Goal: Task Accomplishment & Management: Manage account settings

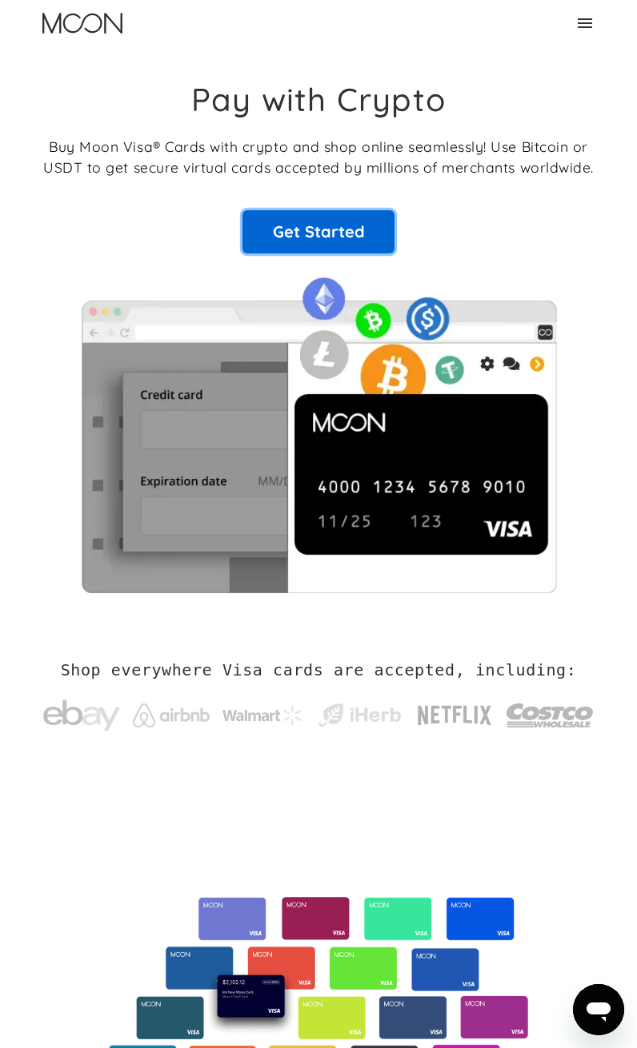
click at [323, 231] on link "Get Started" at bounding box center [318, 231] width 152 height 43
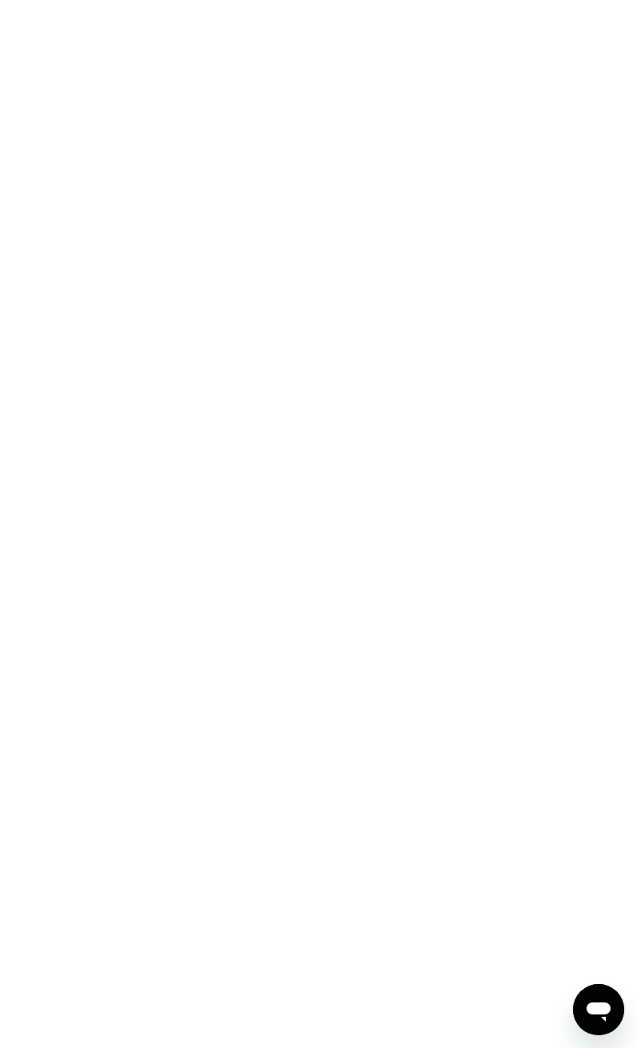
click at [447, 525] on div at bounding box center [318, 524] width 637 height 1048
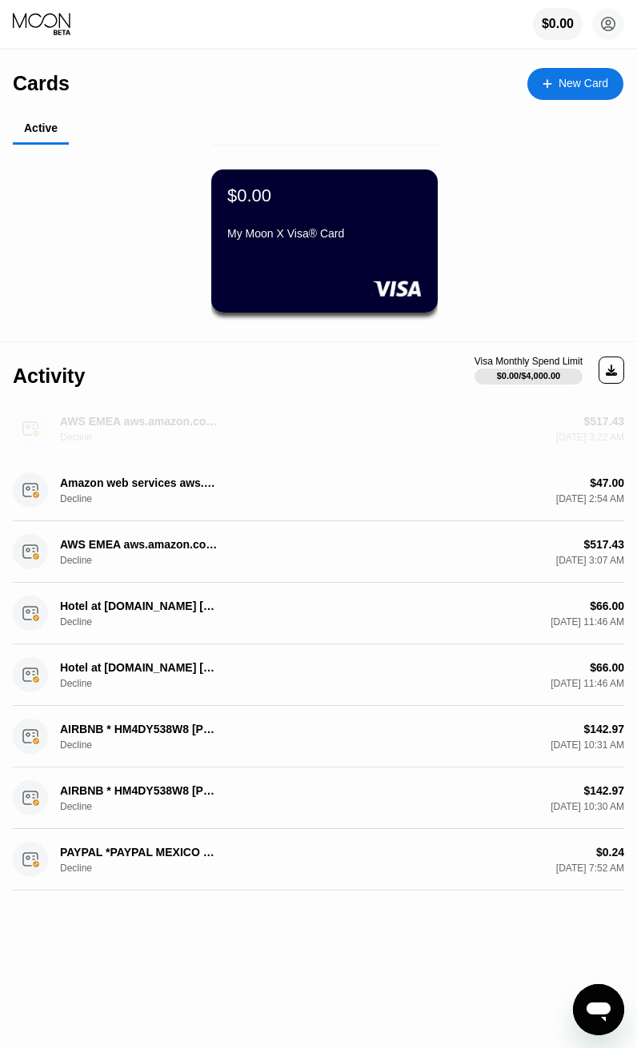
drag, startPoint x: 525, startPoint y: 442, endPoint x: 517, endPoint y: 416, distance: 27.6
click at [517, 416] on div "$517.43 Mar 07, 2025 3:22 AM" at bounding box center [459, 429] width 329 height 28
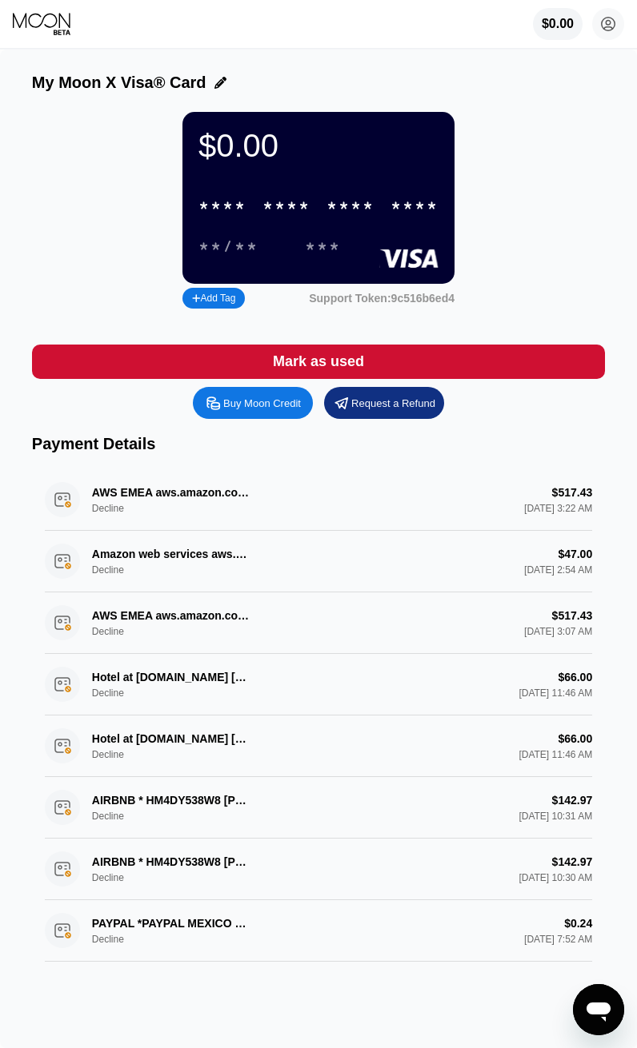
click at [549, 20] on div "$0.00" at bounding box center [557, 24] width 32 height 14
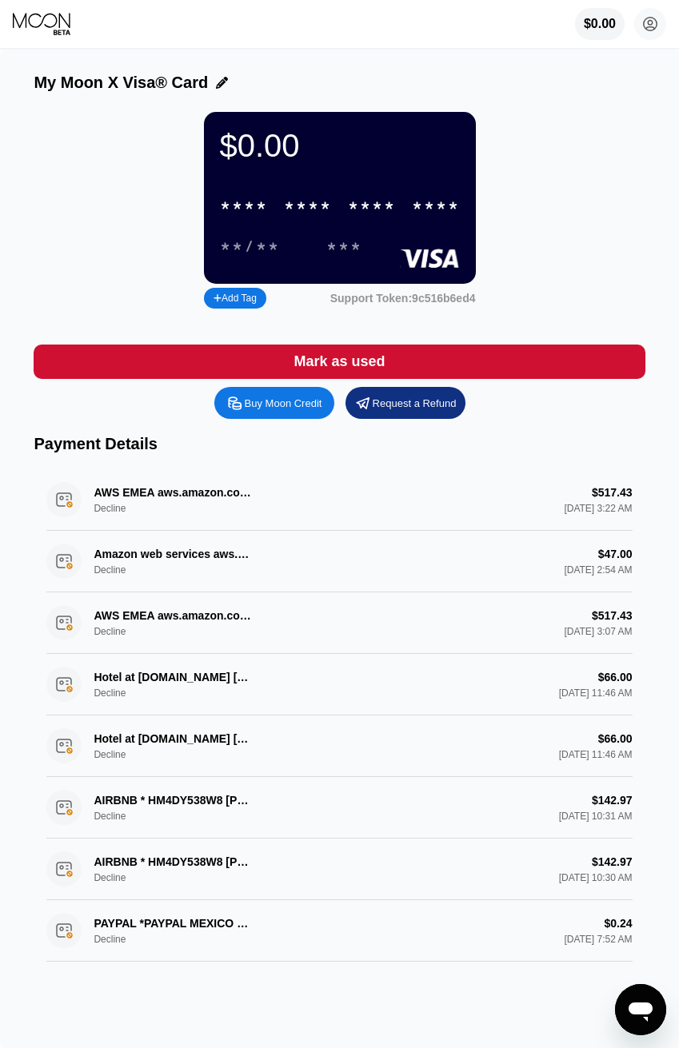
click at [618, 164] on div "$0.00 * * * * * * * * * * * * **** **/** *** Add Tag Support Token: 9c516b6ed4" at bounding box center [339, 212] width 611 height 201
drag, startPoint x: 656, startPoint y: 193, endPoint x: 658, endPoint y: 89, distance: 104.0
click at [636, 89] on div "My Moon X Visa® Card $0.00 * * * * * * * * * * * * **** **/** *** Add Tag Suppo…" at bounding box center [339, 549] width 679 height 999
click at [362, 206] on div "* * * *" at bounding box center [372, 207] width 48 height 18
click at [301, 220] on div "**** **** **** ****" at bounding box center [339, 206] width 259 height 33
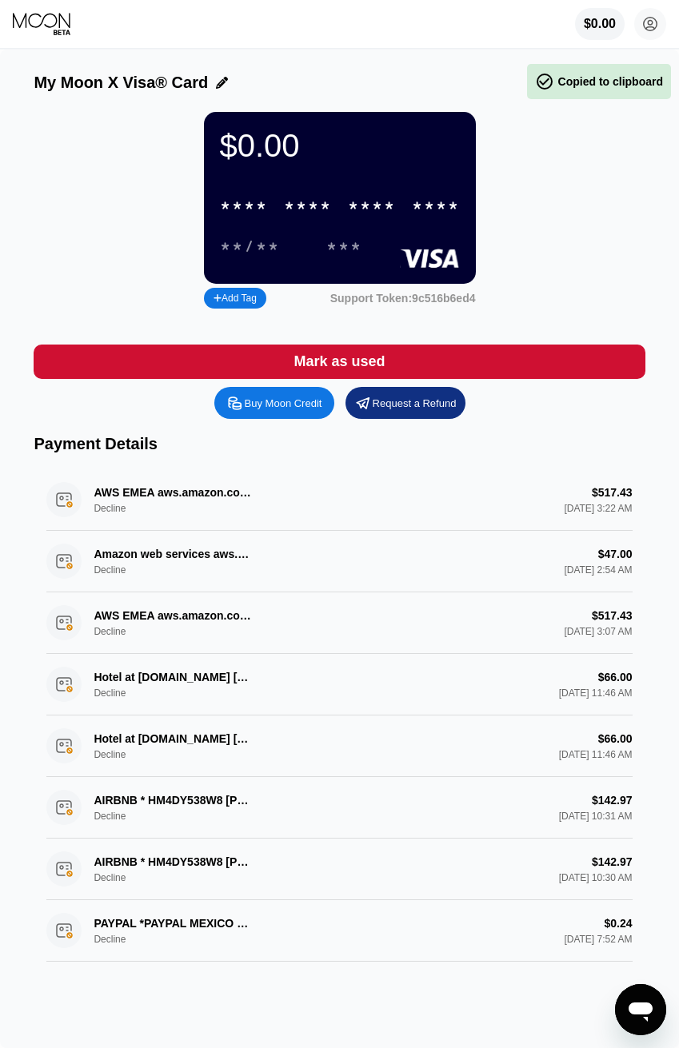
click at [252, 253] on div "**/**" at bounding box center [250, 247] width 60 height 18
click at [373, 169] on div "$0.00 * * * * * * * * * * * * **** **/** ***" at bounding box center [340, 198] width 272 height 172
click at [111, 253] on div "$0.00 * * * * * * * * * * * * **** **/** *** Add Tag Support Token: 9c516b6ed4" at bounding box center [339, 212] width 611 height 201
click at [592, 36] on div "$0.00" at bounding box center [600, 24] width 50 height 32
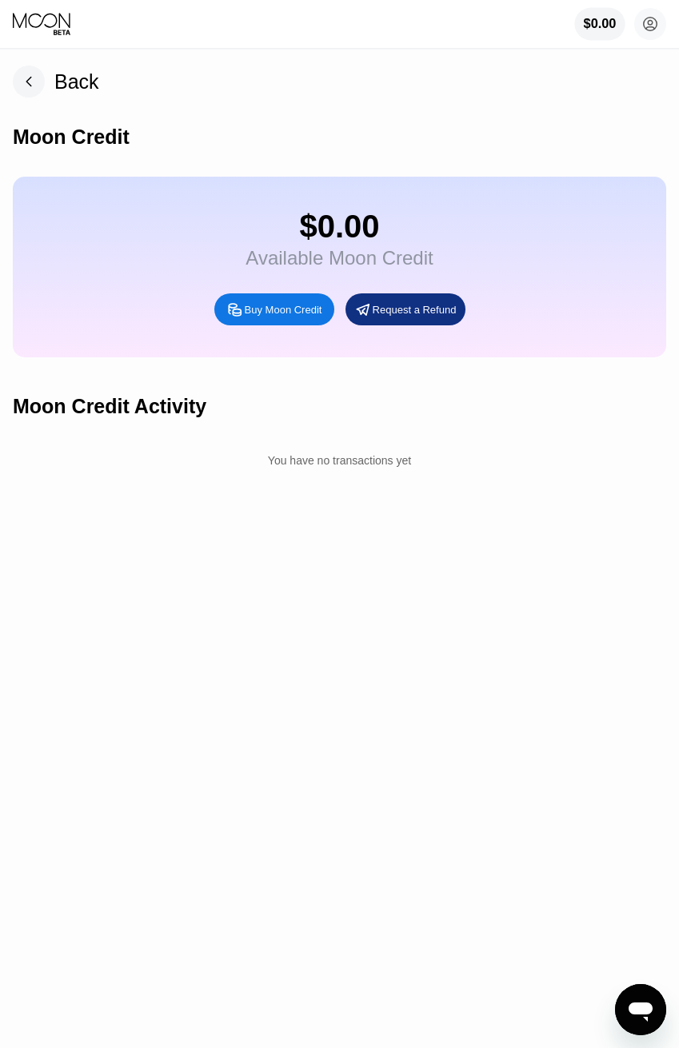
click at [385, 106] on div "Moon Credit" at bounding box center [339, 137] width 653 height 79
click at [21, 78] on rect at bounding box center [29, 82] width 32 height 32
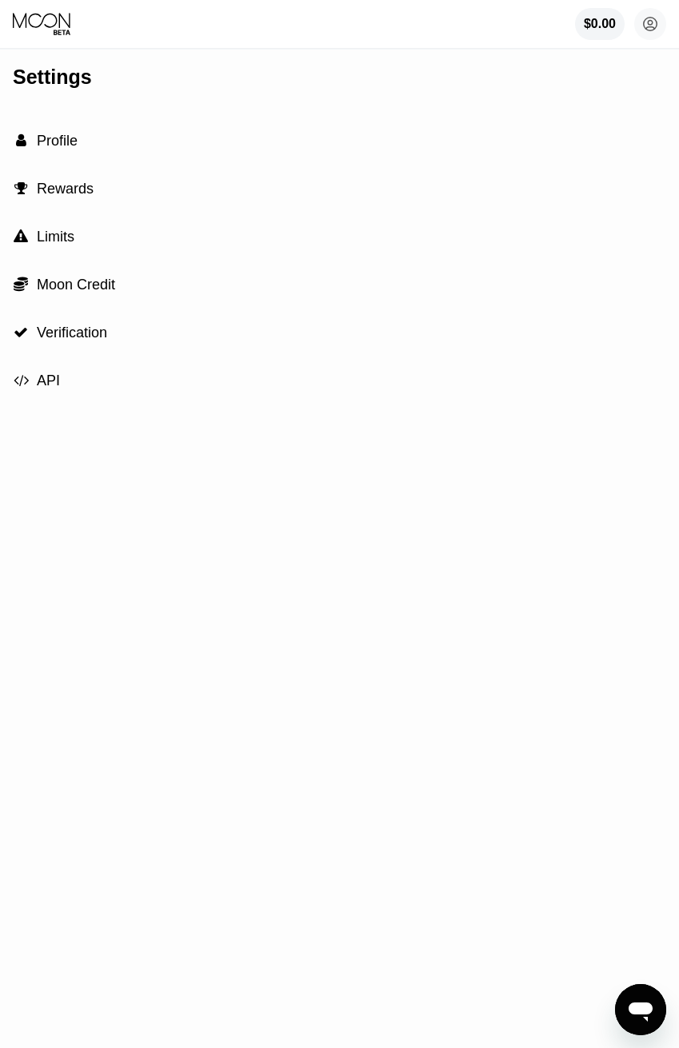
click at [76, 152] on div " Profile" at bounding box center [339, 141] width 653 height 48
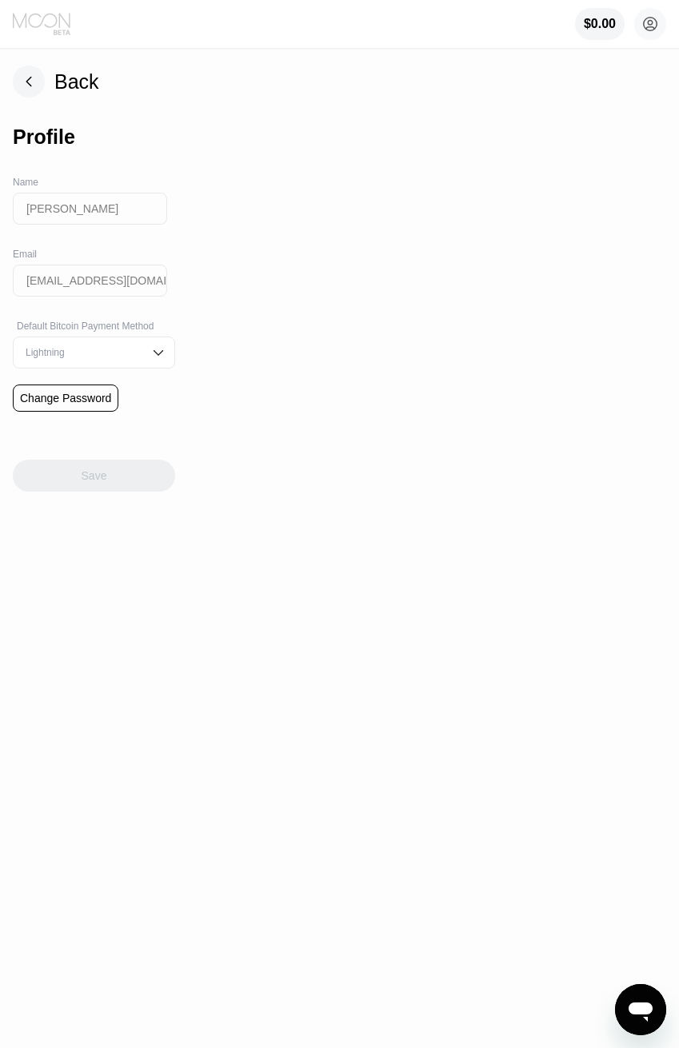
click at [50, 30] on icon at bounding box center [43, 24] width 60 height 24
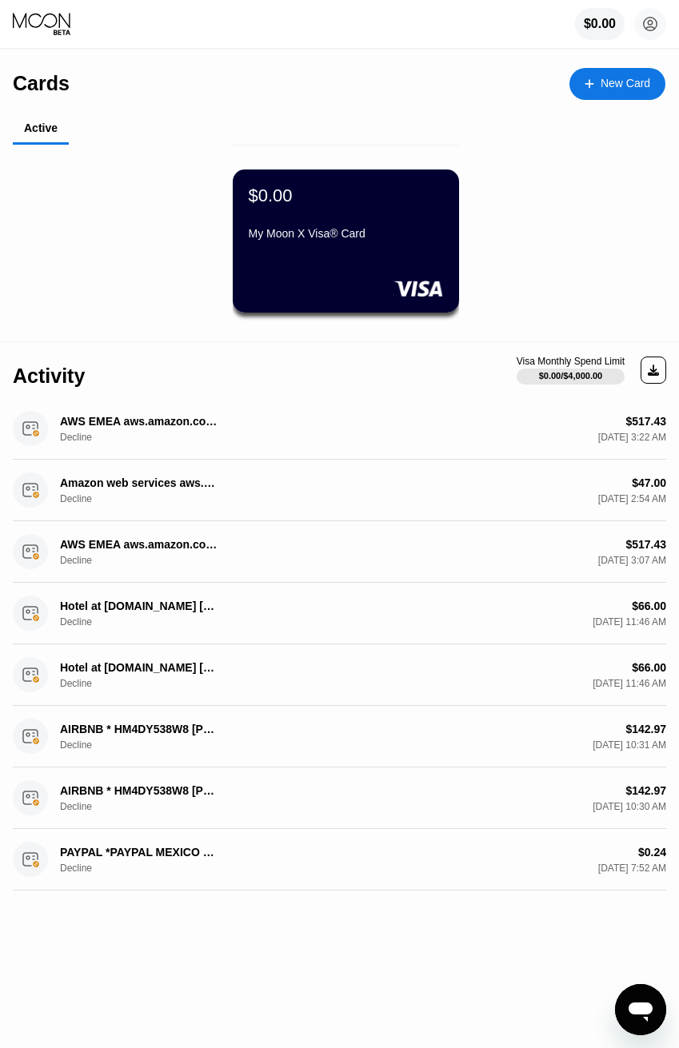
click at [288, 277] on div "$0.00 My Moon X Visa® Card" at bounding box center [346, 241] width 226 height 143
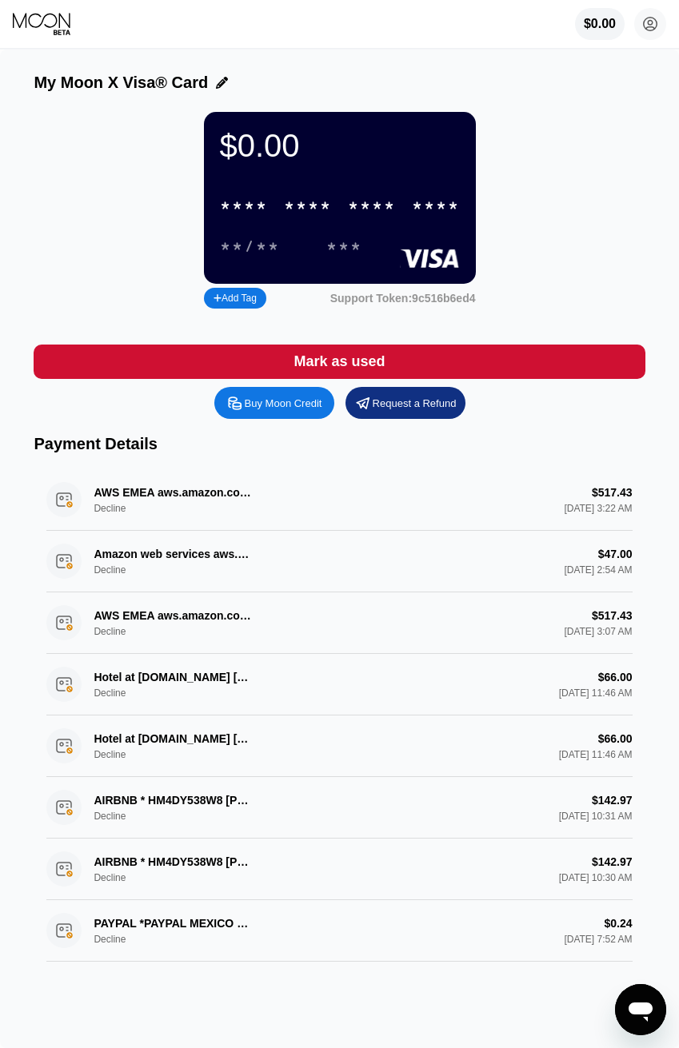
click at [291, 206] on div "* * * * * * * * * * * * ****" at bounding box center [339, 206] width 259 height 33
click at [361, 213] on div "****" at bounding box center [372, 207] width 48 height 18
click at [606, 30] on div "$0.00" at bounding box center [600, 24] width 33 height 14
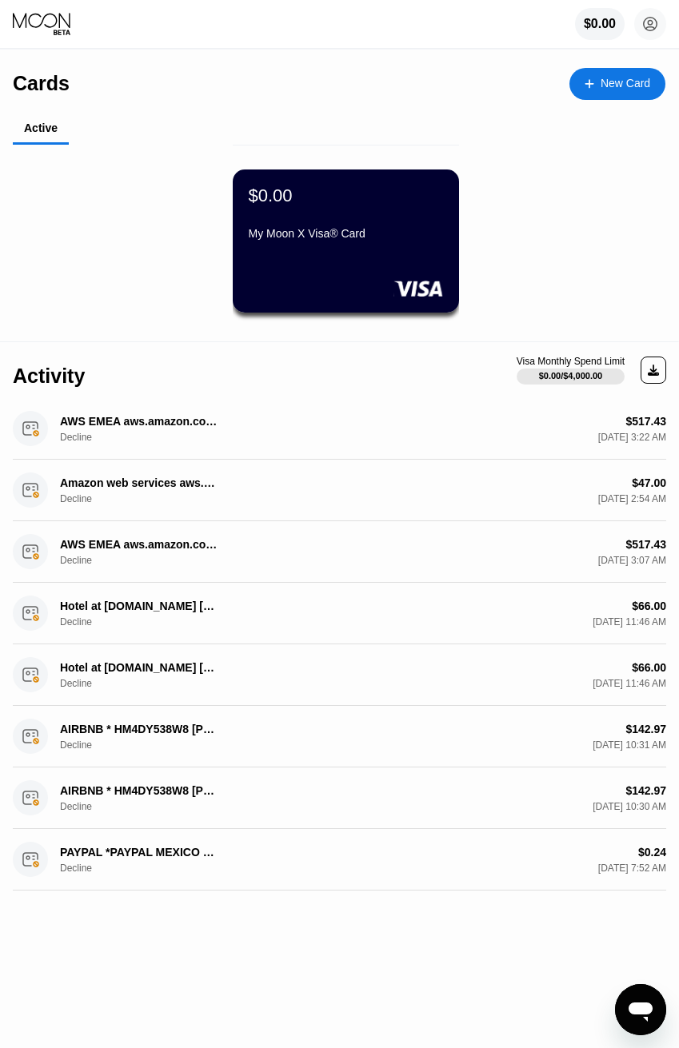
click at [617, 419] on div "AWS EMEA aws.amazon.coLU Decline $517.43 [DATE] 3:22 AM" at bounding box center [339, 429] width 653 height 62
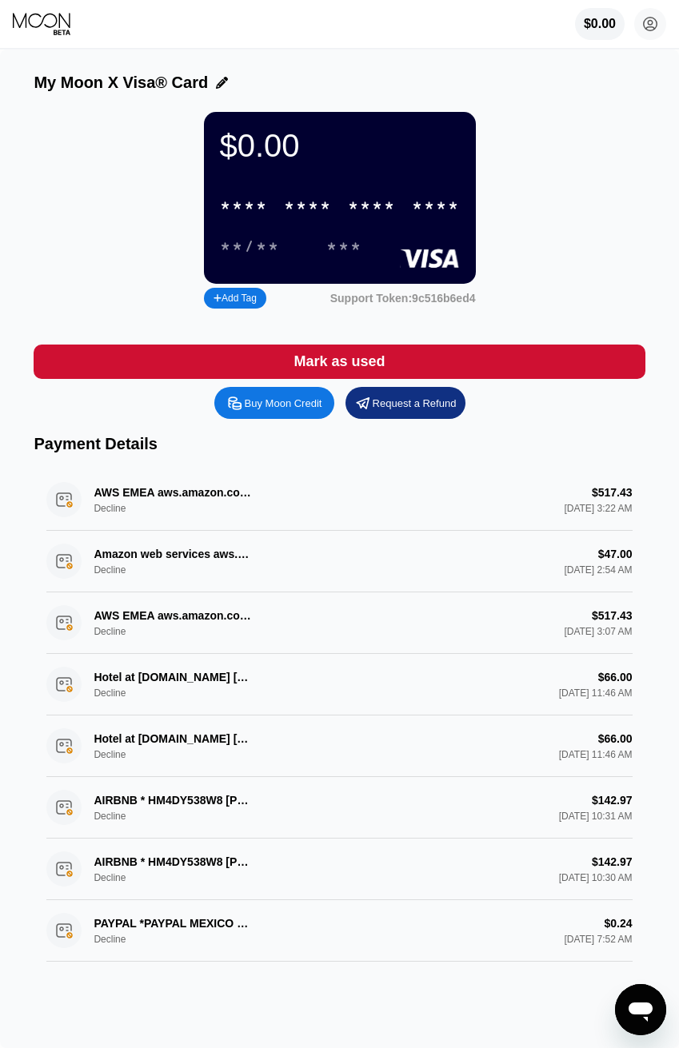
click at [411, 183] on div "$0.00 * * * * * * * * * * * * **** **/** ***" at bounding box center [340, 198] width 272 height 172
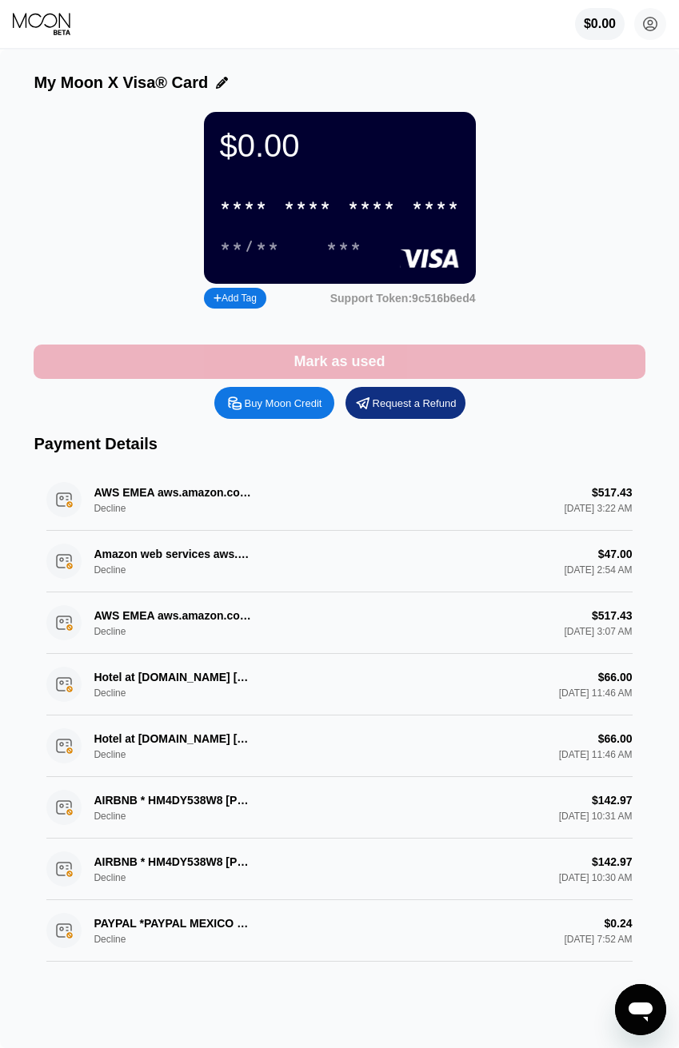
click at [562, 365] on div "Mark as used" at bounding box center [339, 362] width 611 height 34
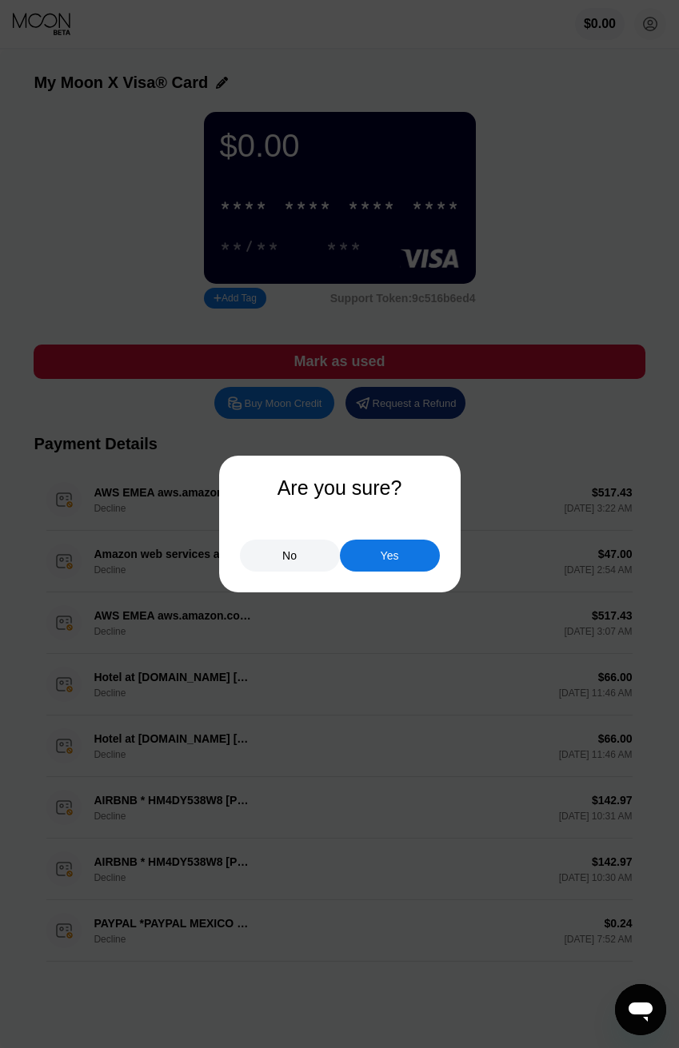
click at [395, 563] on div "Yes" at bounding box center [390, 556] width 18 height 14
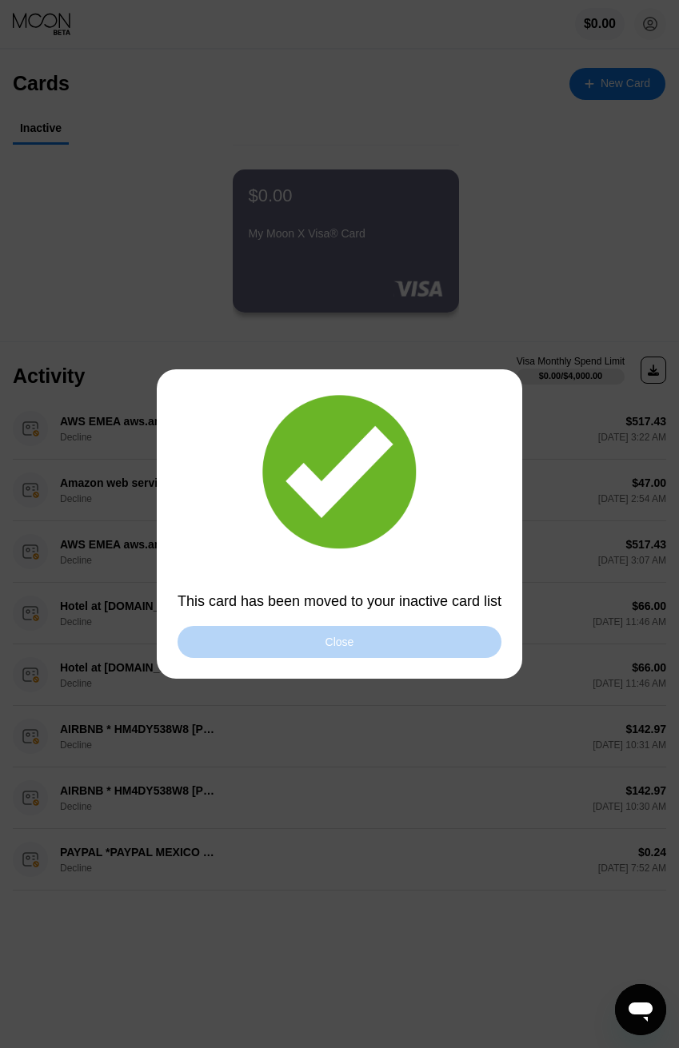
click at [475, 636] on div "Close" at bounding box center [340, 642] width 324 height 32
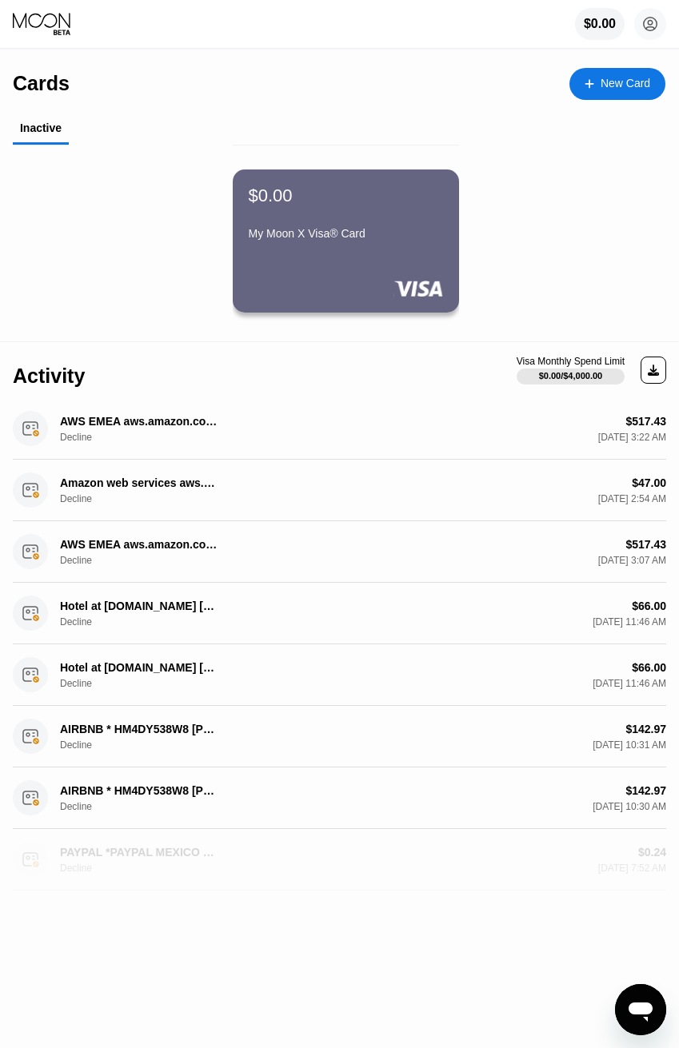
click at [557, 863] on div "$0.24 Feb 03, 2025 7:52 AM" at bounding box center [489, 860] width 353 height 28
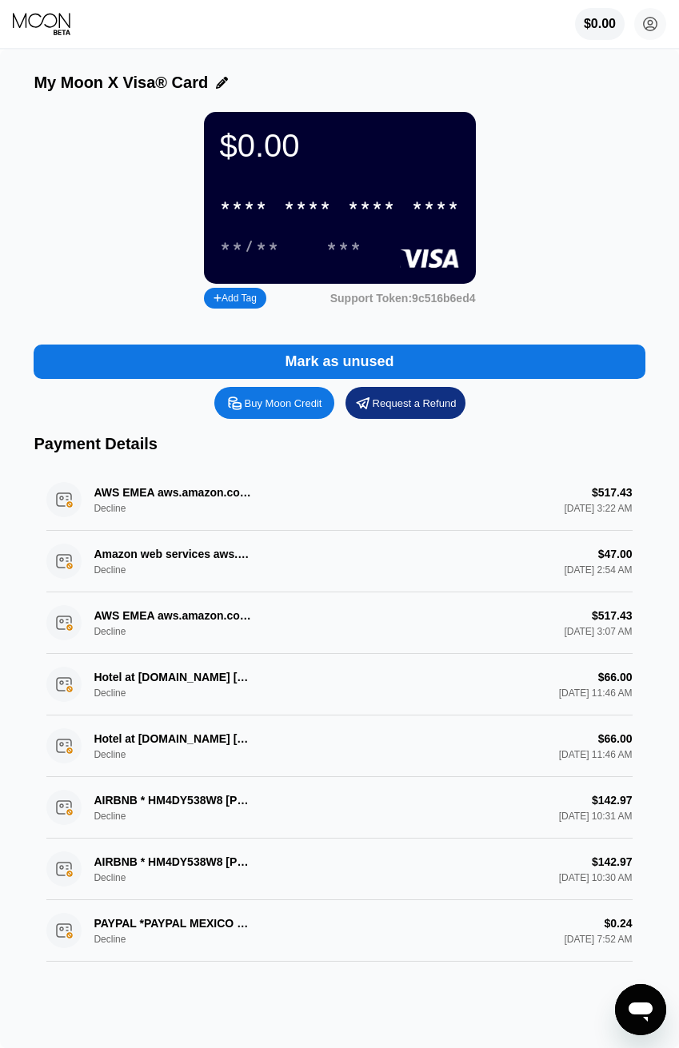
click at [636, 202] on div "$0.00 * * * * * * * * * * * * **** **/** *** Add Tag Support Token: 9c516b6ed4" at bounding box center [339, 212] width 611 height 201
click at [636, 21] on circle at bounding box center [650, 24] width 32 height 32
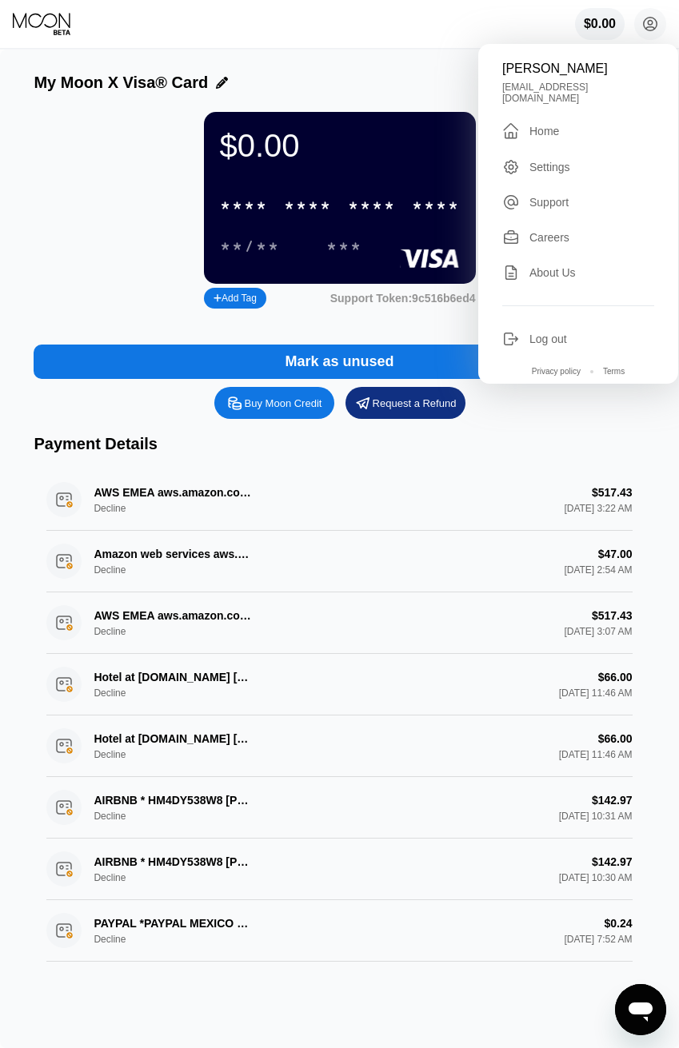
click at [618, 87] on div "[EMAIL_ADDRESS][DOMAIN_NAME]" at bounding box center [578, 93] width 152 height 22
click at [547, 88] on div "[EMAIL_ADDRESS][DOMAIN_NAME]" at bounding box center [578, 93] width 152 height 22
click at [546, 125] on div "Home" at bounding box center [544, 131] width 30 height 13
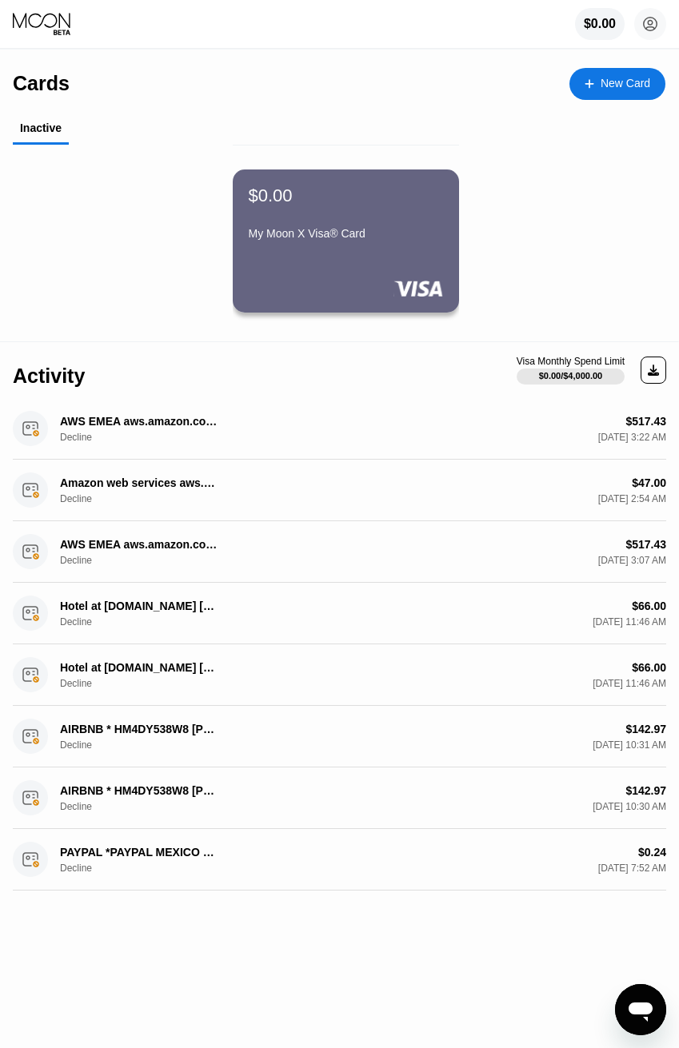
click at [636, 84] on div "New Card" at bounding box center [626, 84] width 50 height 14
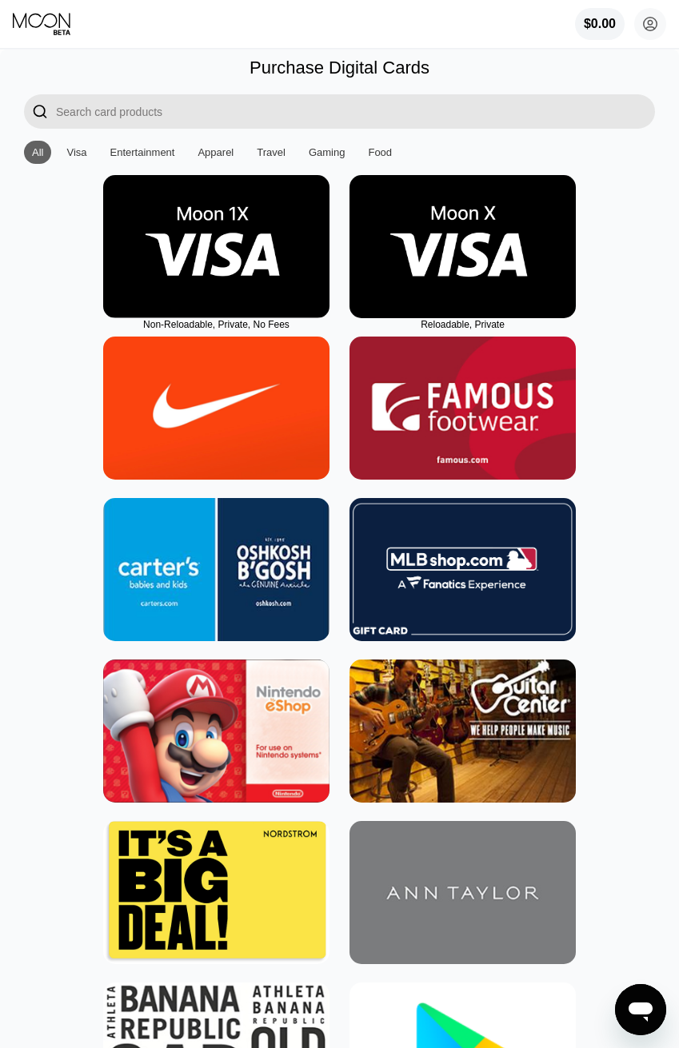
click at [210, 230] on img at bounding box center [216, 246] width 226 height 143
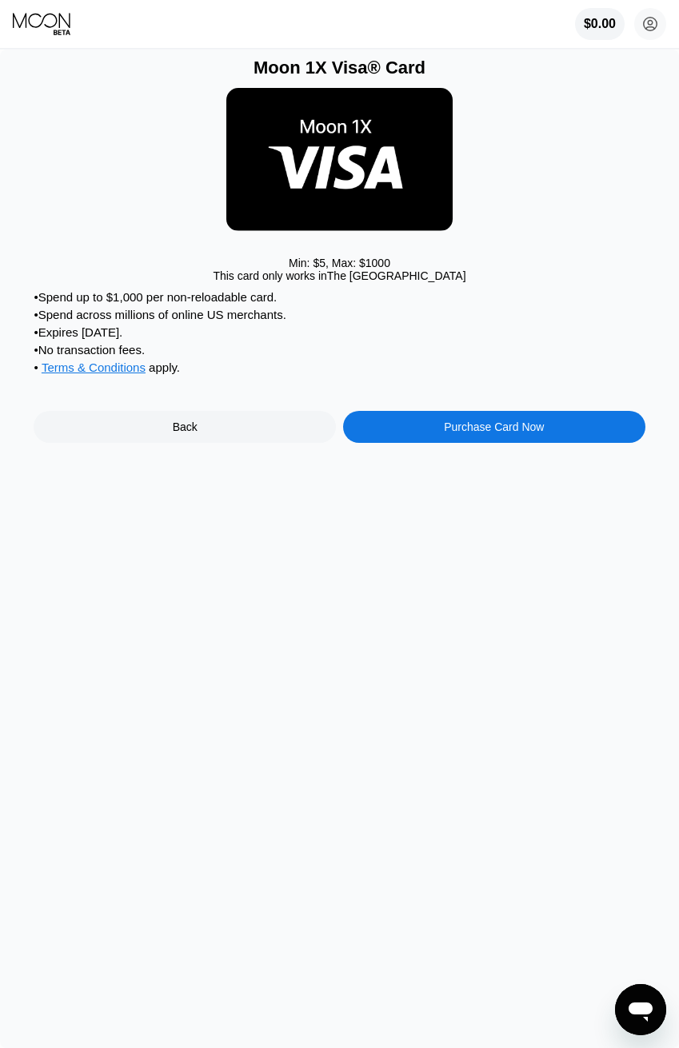
click at [269, 415] on div "• Spend up to $1,000 per non-reloadable card. • Spend across millions of online…" at bounding box center [339, 366] width 611 height 153
click at [257, 434] on div "Back" at bounding box center [185, 427] width 302 height 32
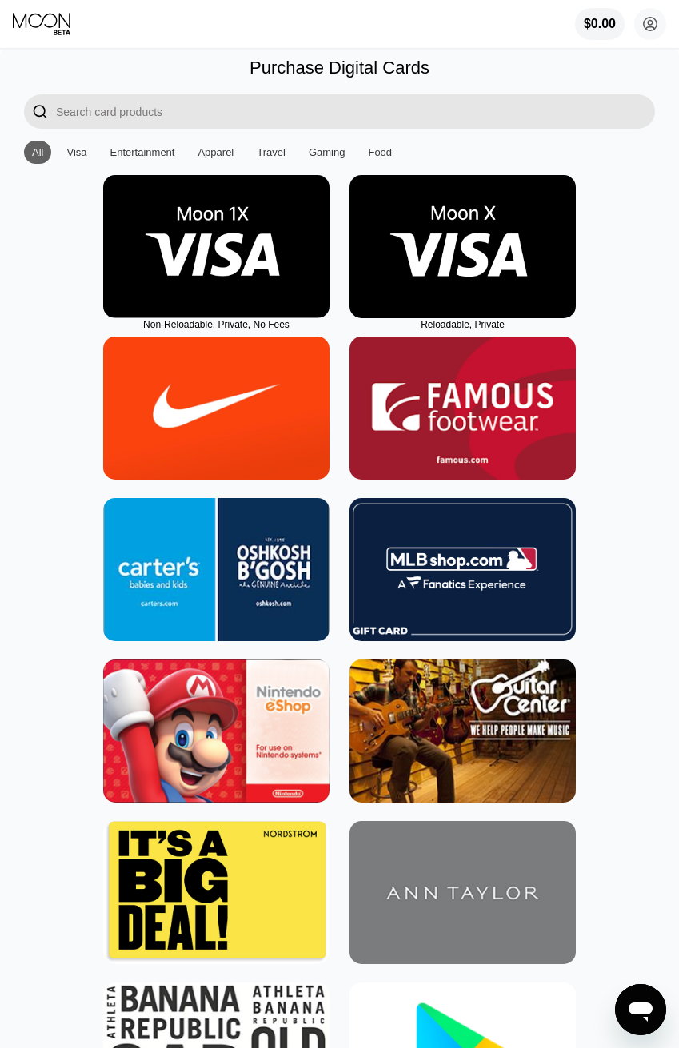
click at [497, 232] on img at bounding box center [462, 246] width 226 height 143
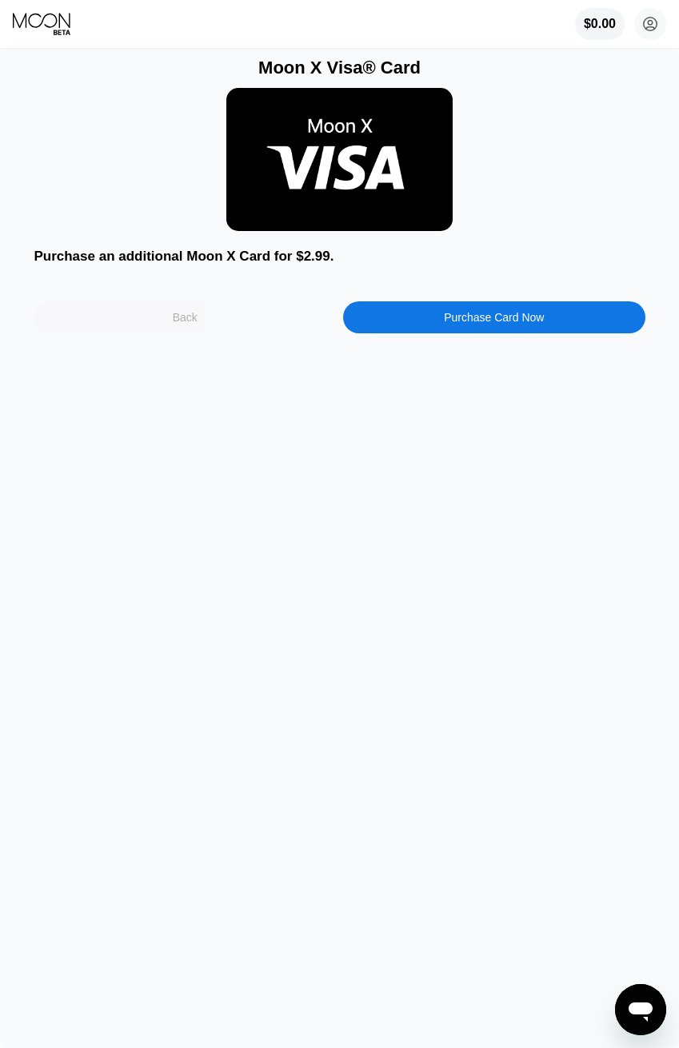
drag, startPoint x: 250, startPoint y: 309, endPoint x: 261, endPoint y: 301, distance: 13.8
click at [261, 301] on div "Purchase an additional Moon X Card for $2.99. Back Purchase Card Now" at bounding box center [339, 287] width 611 height 93
click at [237, 315] on div "Back" at bounding box center [185, 317] width 302 height 32
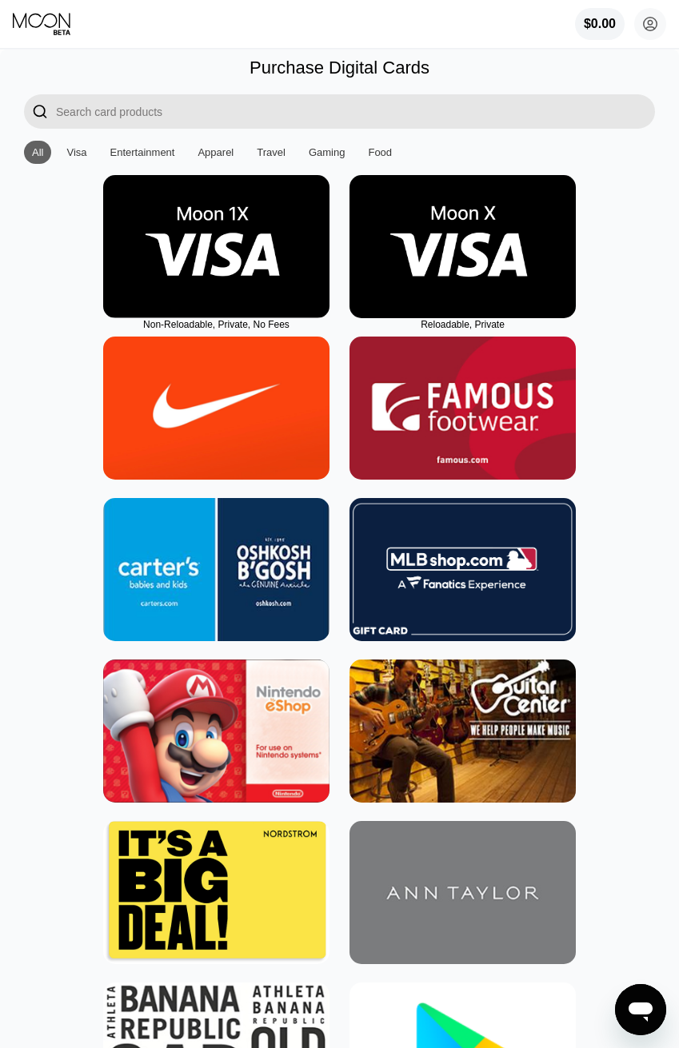
drag, startPoint x: 347, startPoint y: 205, endPoint x: 342, endPoint y: 418, distance: 213.6
click at [80, 159] on div "Visa" at bounding box center [76, 152] width 36 height 23
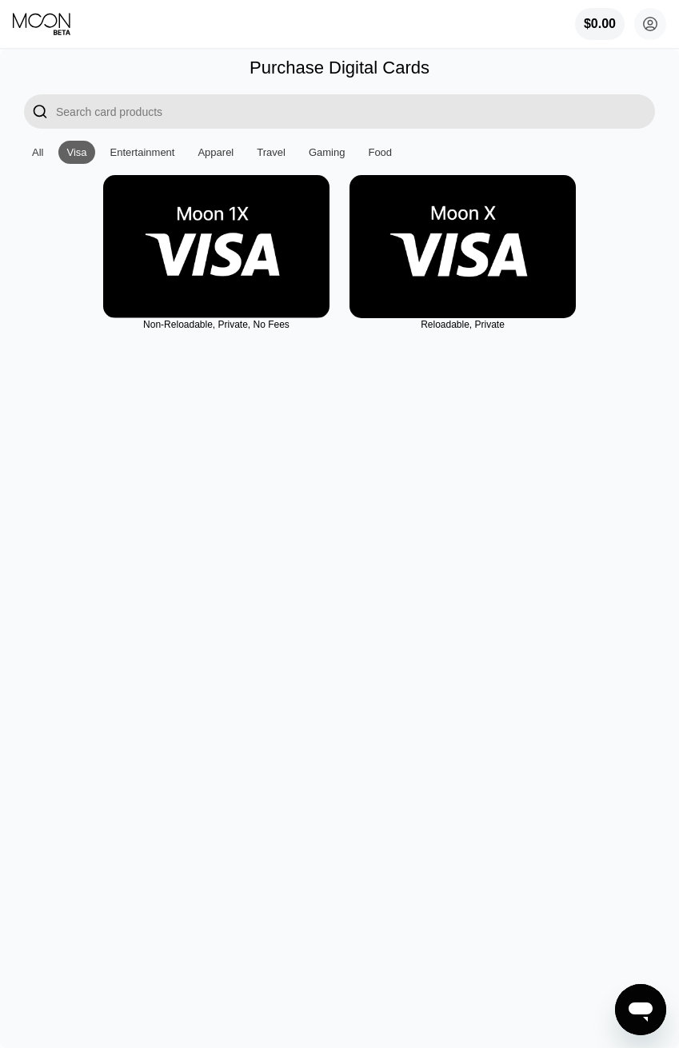
click at [617, 18] on div "$0.00" at bounding box center [600, 24] width 50 height 32
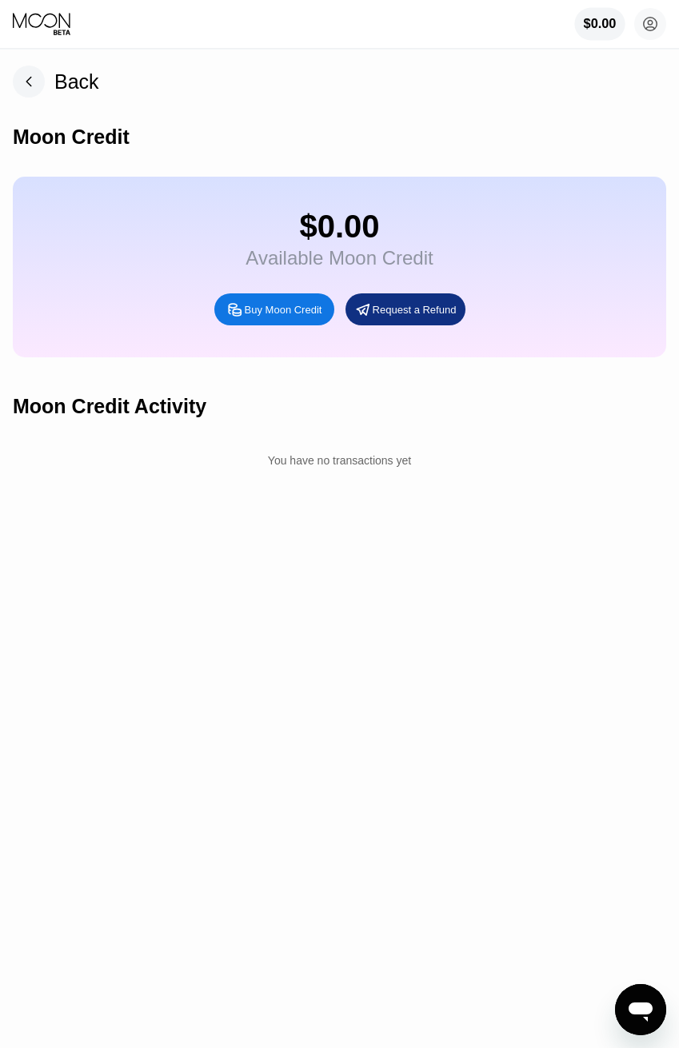
click at [301, 63] on div "Back Moon Credit $0.00 Available Moon Credit Buy Moon Credit Request a Refund M…" at bounding box center [339, 549] width 679 height 999
click at [23, 90] on rect at bounding box center [29, 82] width 32 height 32
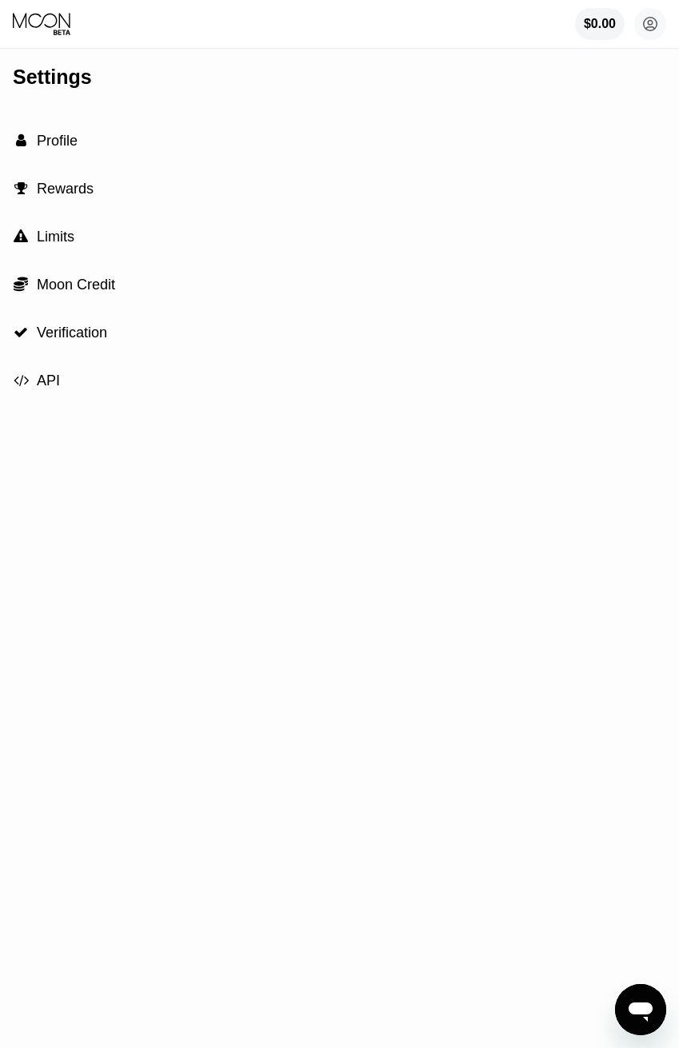
click at [41, 30] on icon at bounding box center [43, 24] width 60 height 24
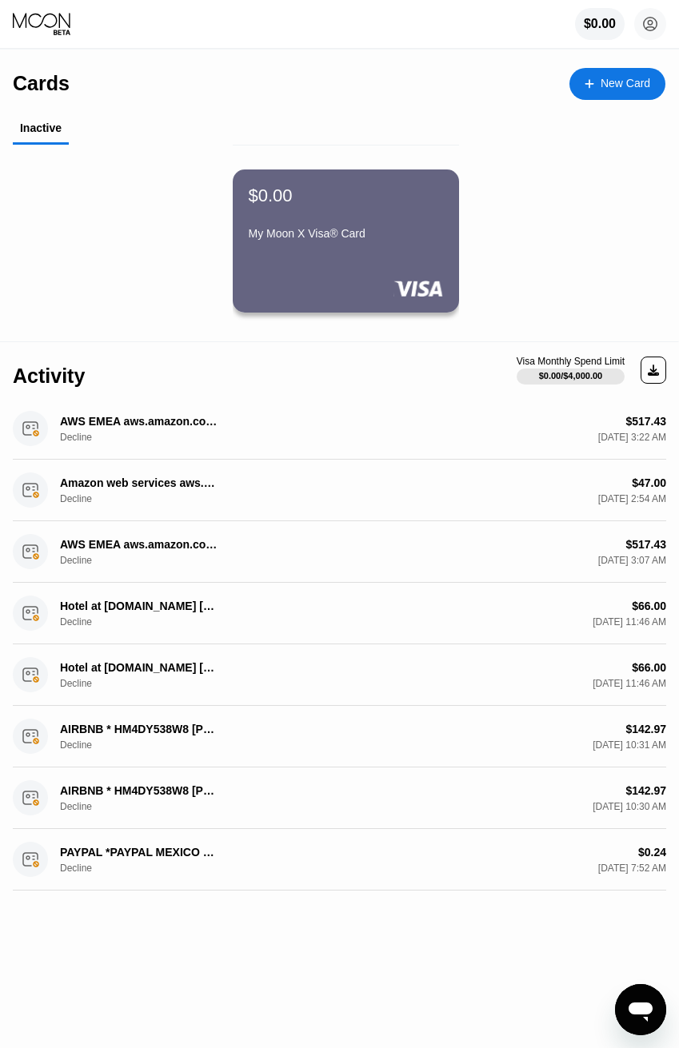
click at [55, 20] on icon at bounding box center [43, 24] width 60 height 24
click at [636, 26] on circle at bounding box center [650, 24] width 32 height 32
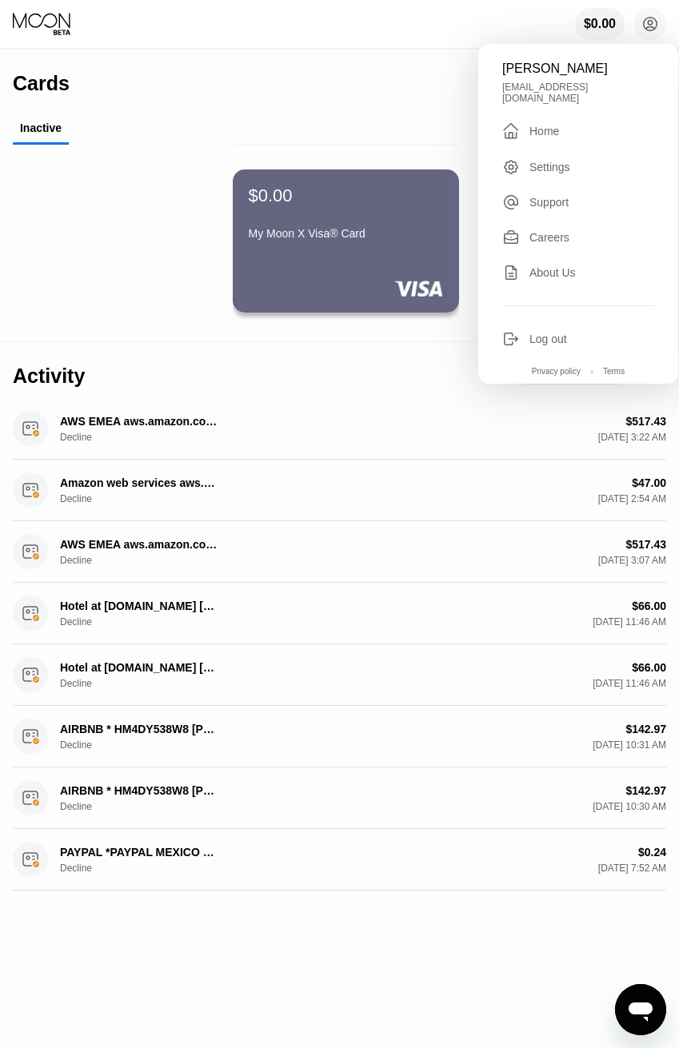
click at [573, 316] on div "Alex alexator1133@gmail.com  Home Settings Support Careers About Us Log out Pr…" at bounding box center [578, 214] width 200 height 340
click at [549, 333] on div "Log out" at bounding box center [548, 339] width 38 height 13
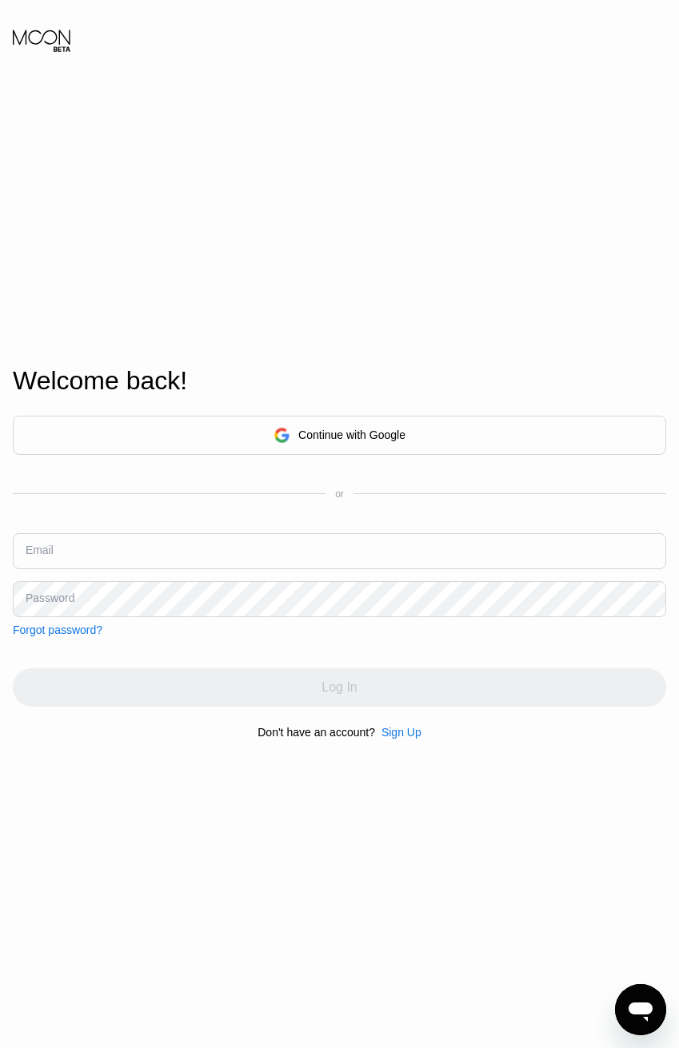
click at [331, 560] on input "text" at bounding box center [339, 551] width 653 height 36
click at [405, 738] on div "Sign Up" at bounding box center [401, 732] width 40 height 13
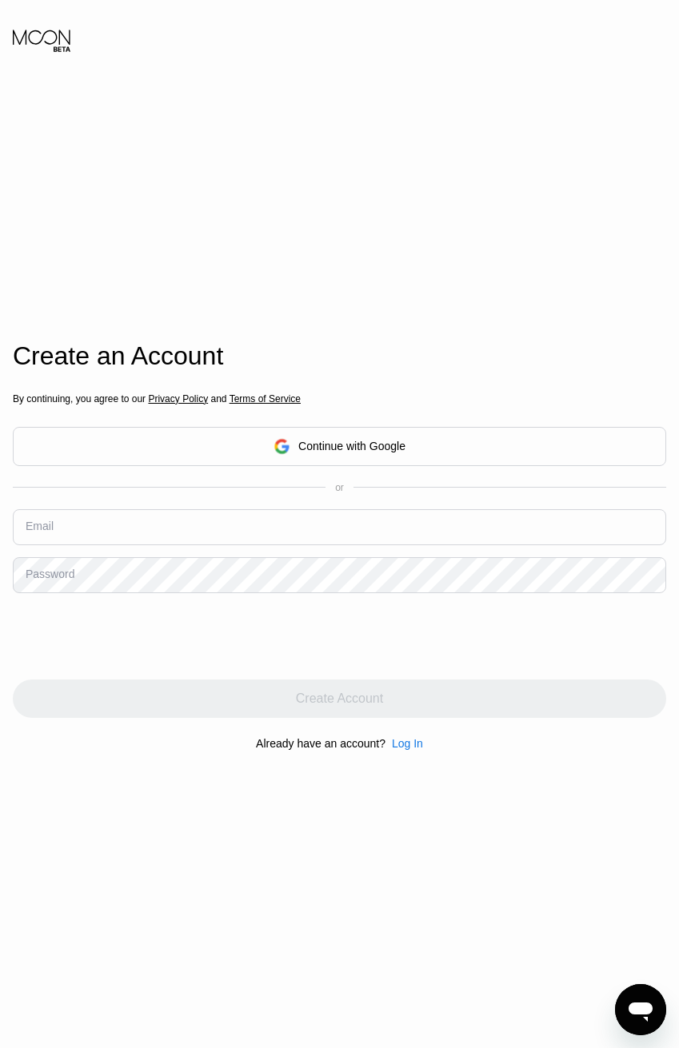
click at [422, 740] on div "Already have an account? Log In" at bounding box center [339, 743] width 653 height 13
click at [418, 758] on div "By continuing, you agree to our Privacy Policy and Terms of Service Continue wi…" at bounding box center [339, 571] width 653 height 385
click at [421, 749] on div "Log In" at bounding box center [407, 743] width 31 height 13
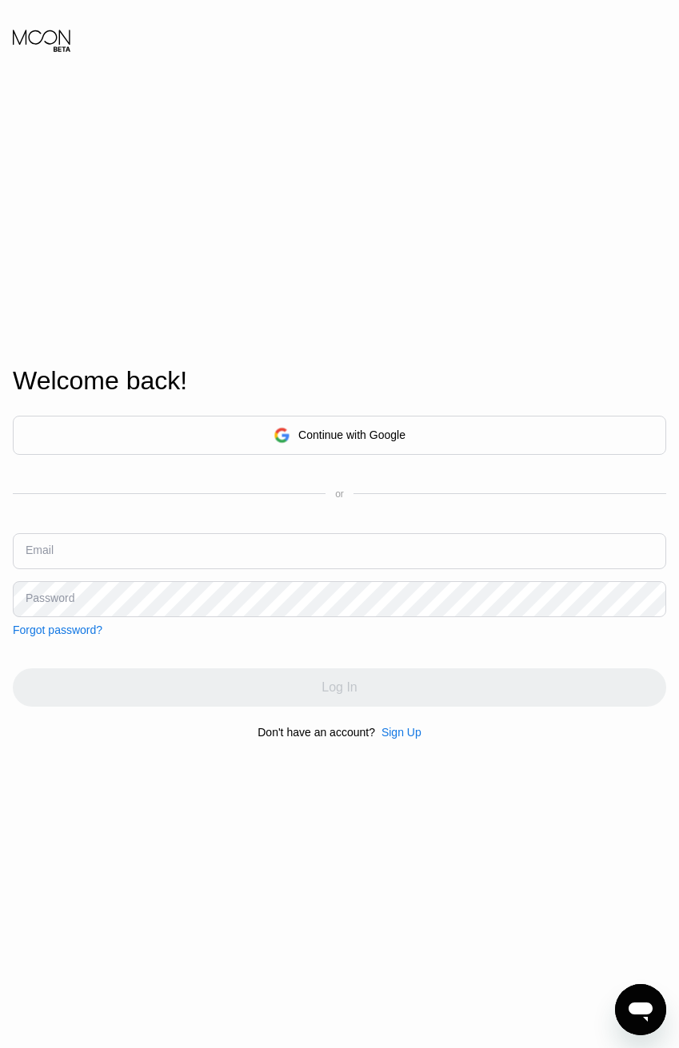
click at [413, 731] on div "Sign Up" at bounding box center [401, 732] width 40 height 13
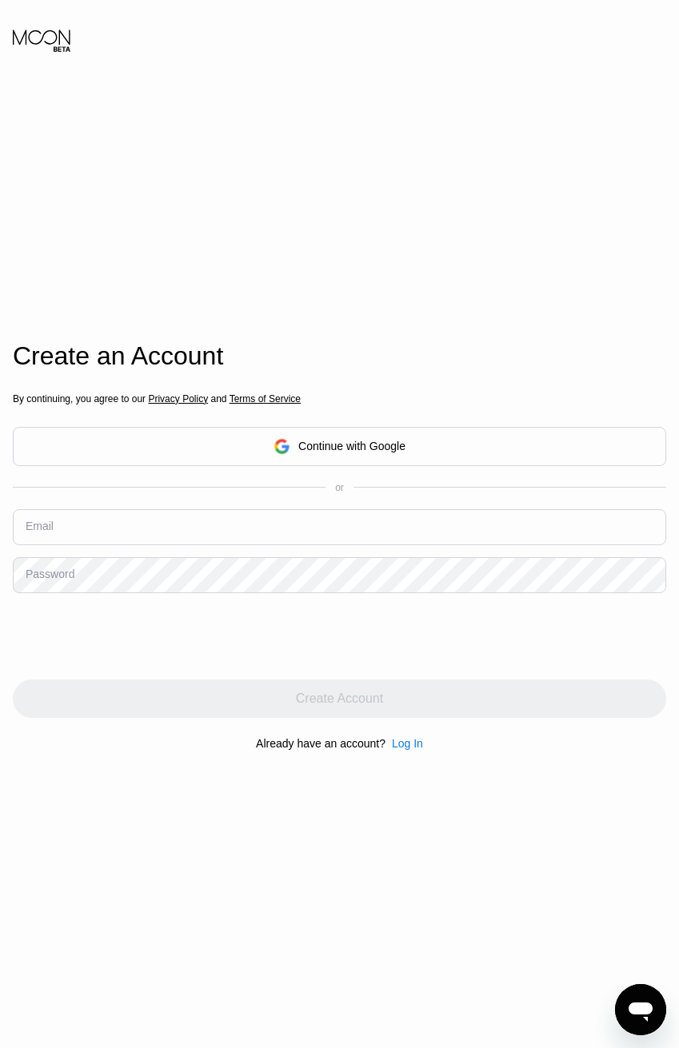
click at [364, 526] on input "text" at bounding box center [339, 527] width 653 height 36
type input "matthewbaseball65@gmail.com"
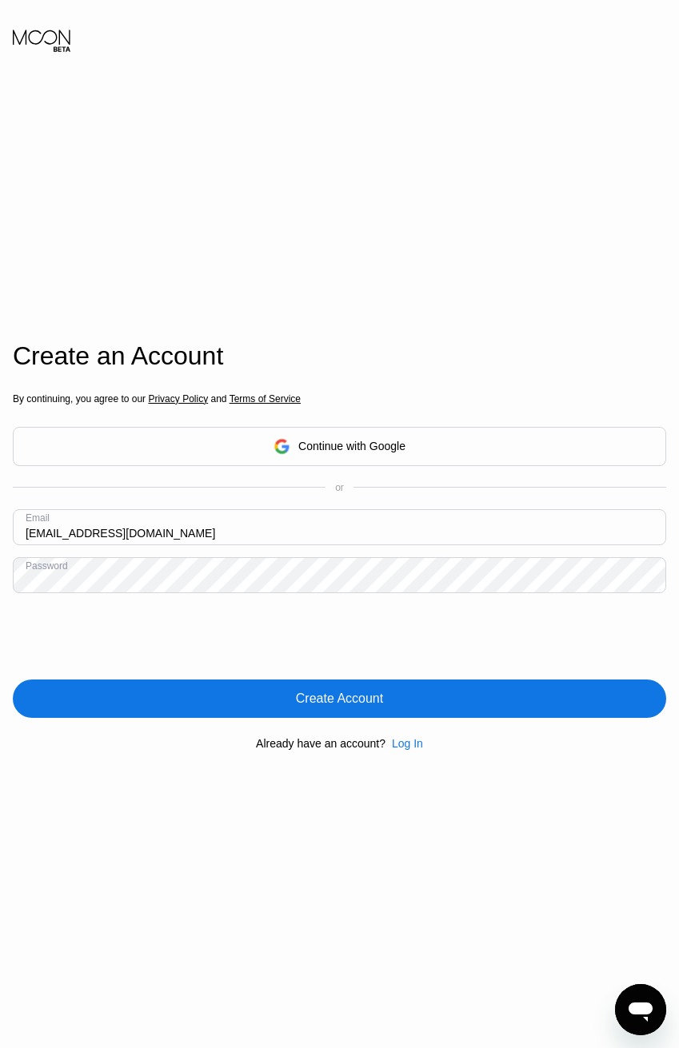
click at [433, 701] on div "Create Account" at bounding box center [339, 699] width 653 height 38
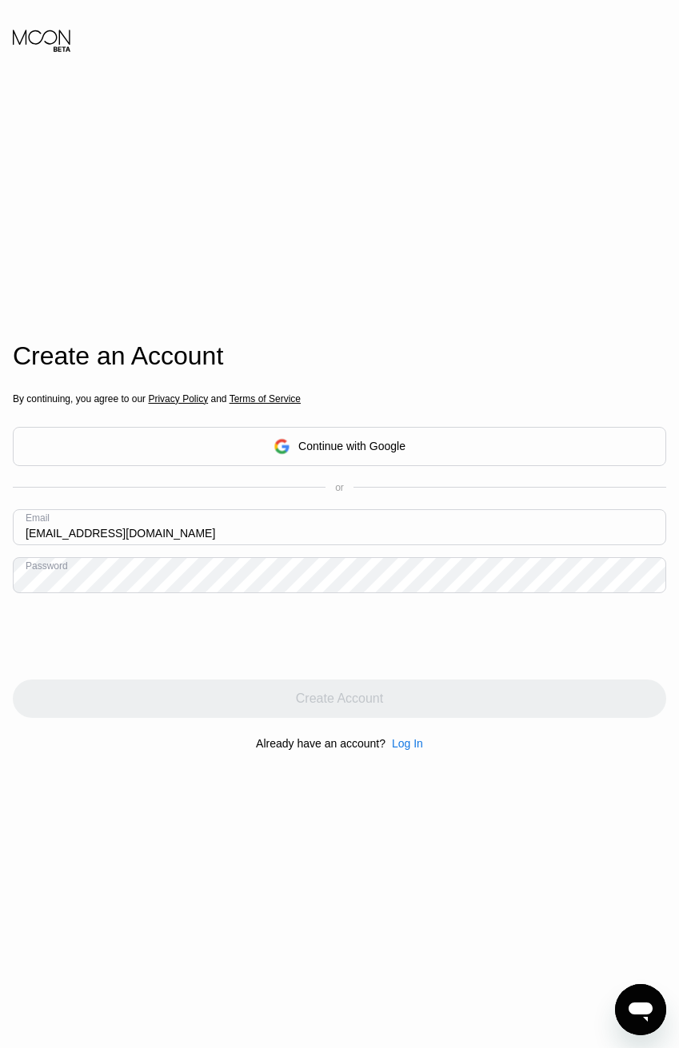
click at [416, 749] on div "Log In" at bounding box center [407, 743] width 31 height 13
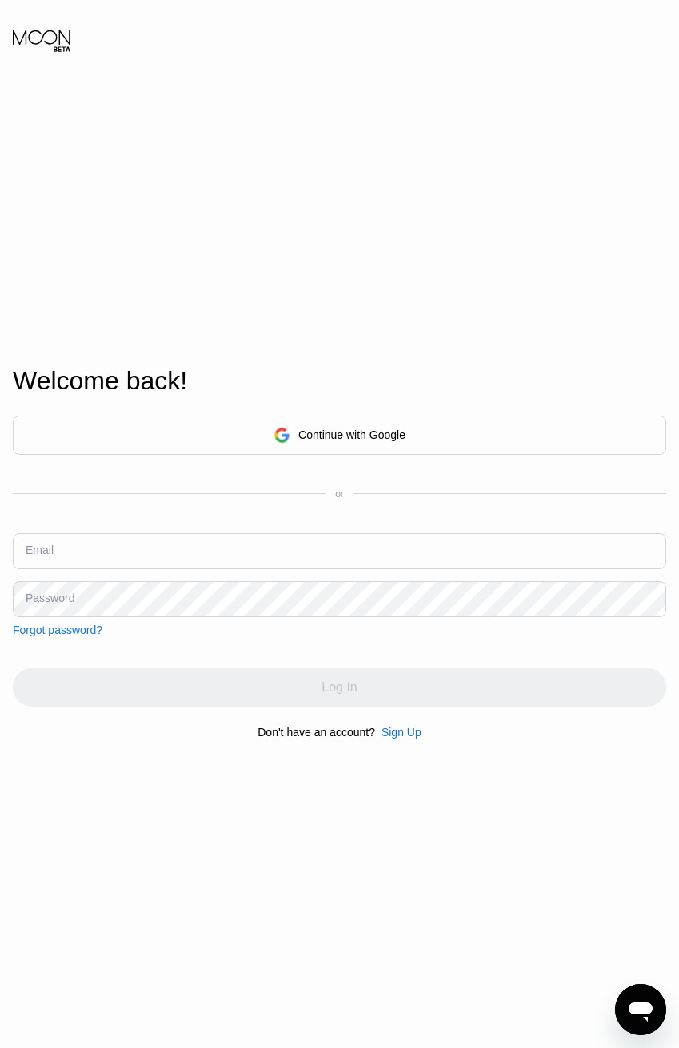
click at [470, 531] on div "Continue with Google or Email Password Forgot password?" at bounding box center [339, 526] width 653 height 221
click at [565, 549] on input "text" at bounding box center [339, 551] width 653 height 36
type input "matthewbaseball65@gmail.com"
click at [453, 418] on div "Continue with Google" at bounding box center [339, 435] width 653 height 39
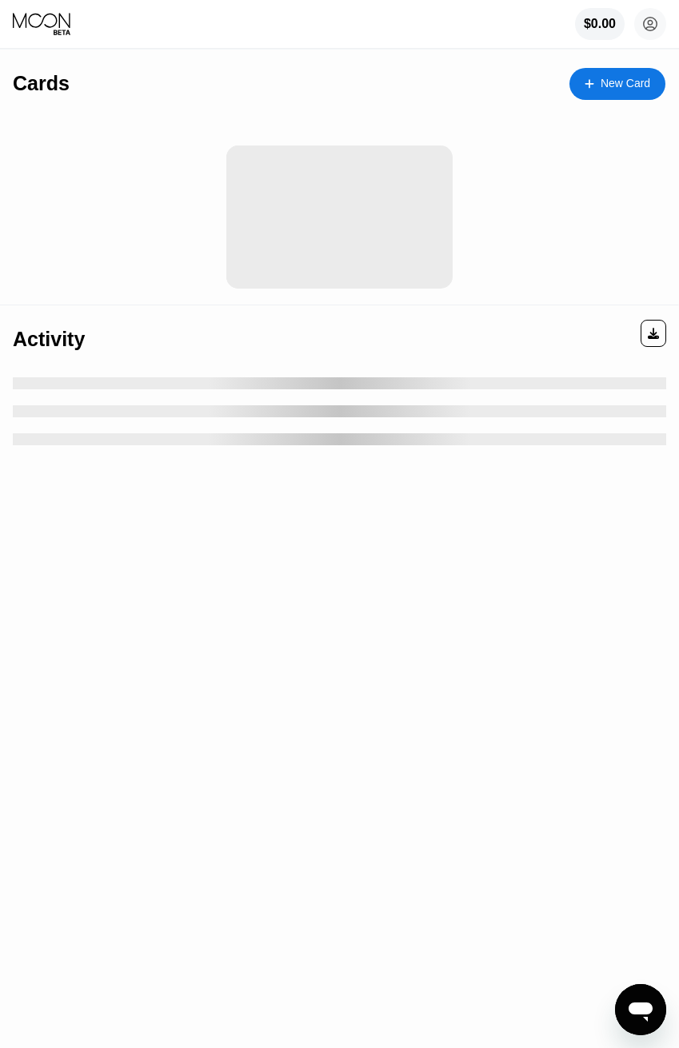
click at [655, 32] on circle at bounding box center [650, 24] width 32 height 32
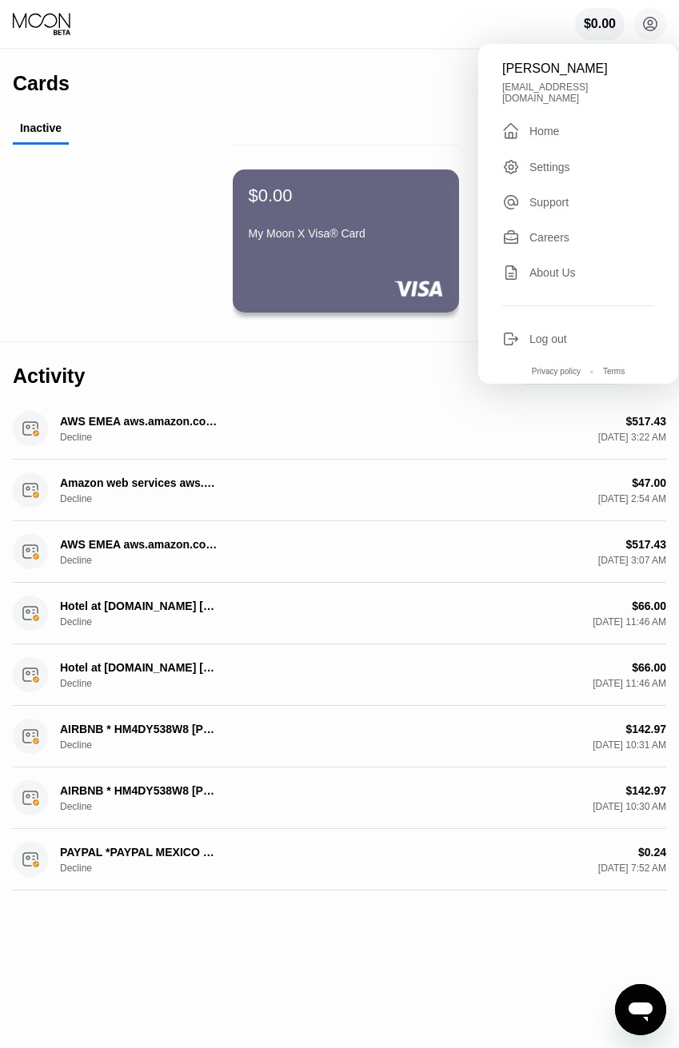
click at [586, 133] on div "Alex alexator1133@gmail.com  Home Settings Support Careers About Us Log out Pr…" at bounding box center [578, 214] width 200 height 340
click at [546, 125] on div "Home" at bounding box center [544, 131] width 30 height 13
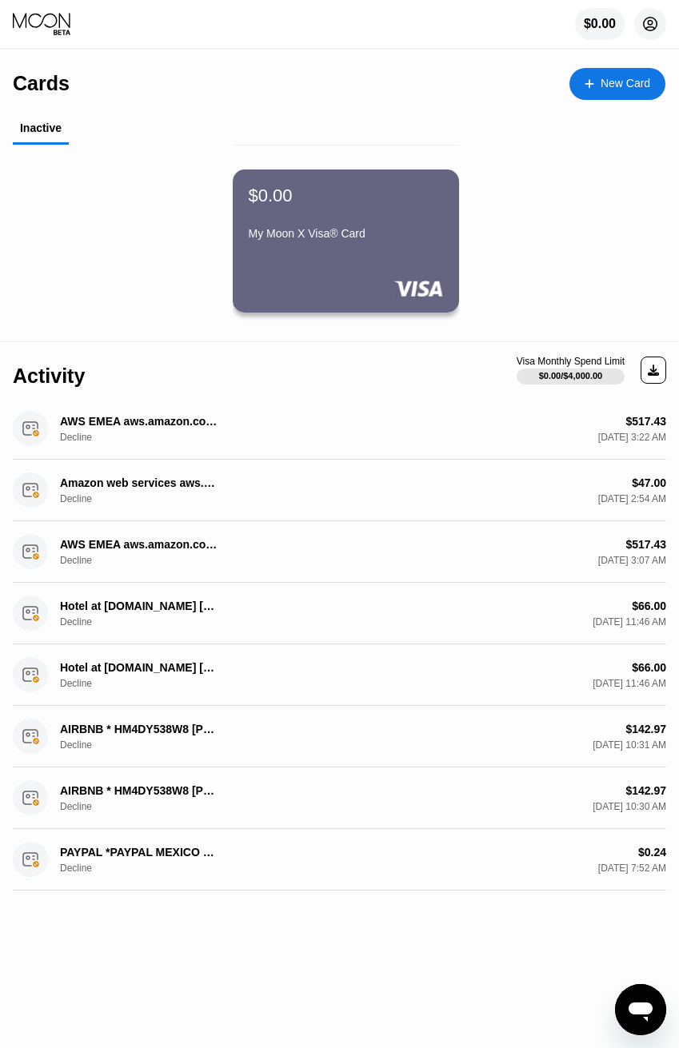
click at [661, 23] on circle at bounding box center [650, 24] width 32 height 32
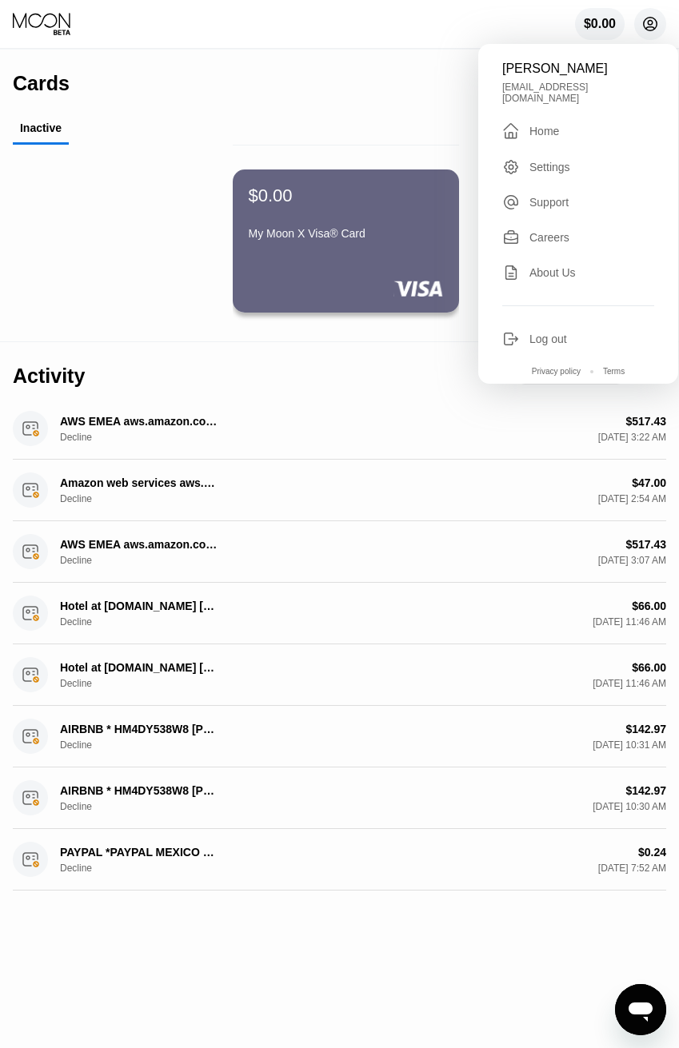
click at [585, 330] on div "Log out" at bounding box center [578, 339] width 152 height 18
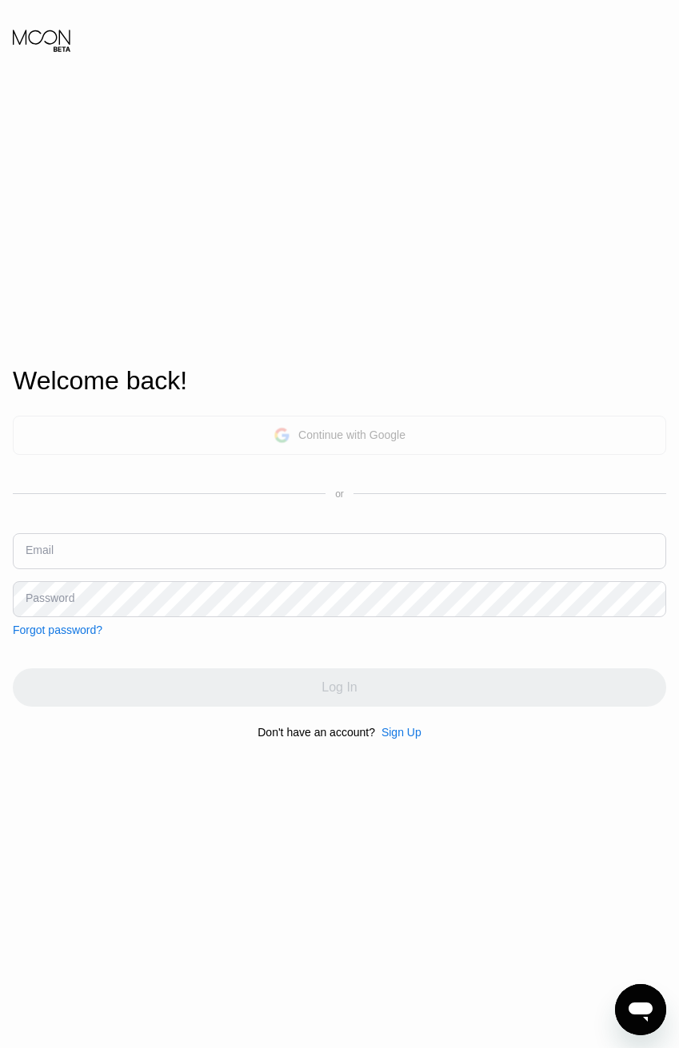
click at [354, 452] on div "Continue with Google" at bounding box center [339, 435] width 653 height 39
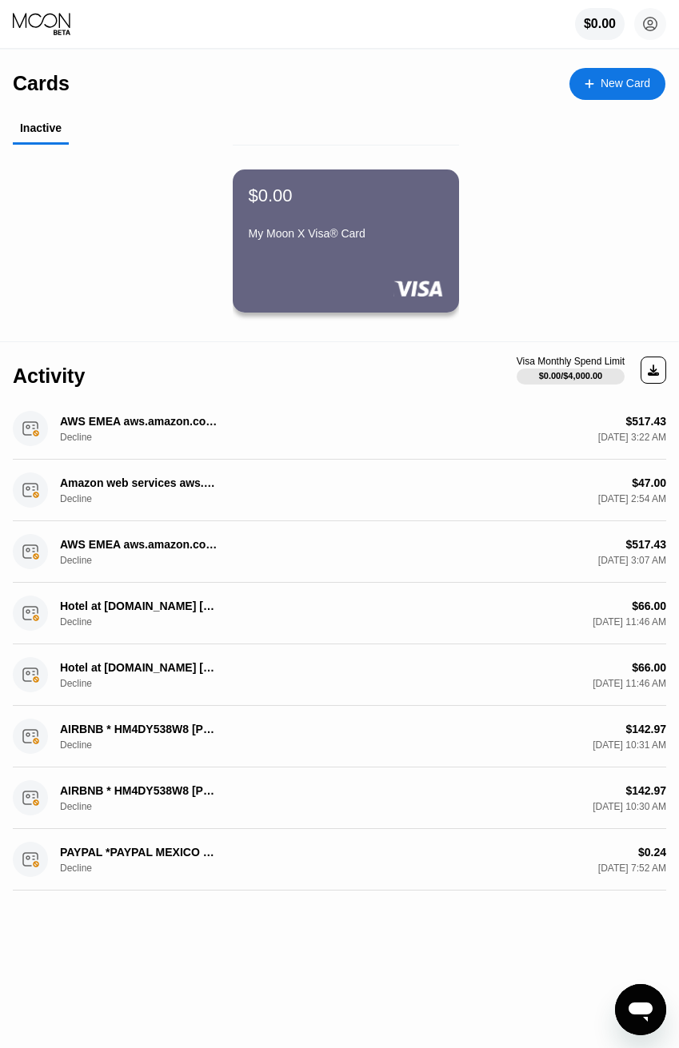
click at [454, 173] on div "$0.00 My Moon X Visa® Card" at bounding box center [346, 241] width 226 height 192
click at [409, 230] on div "My Moon X Visa® Card" at bounding box center [346, 233] width 194 height 13
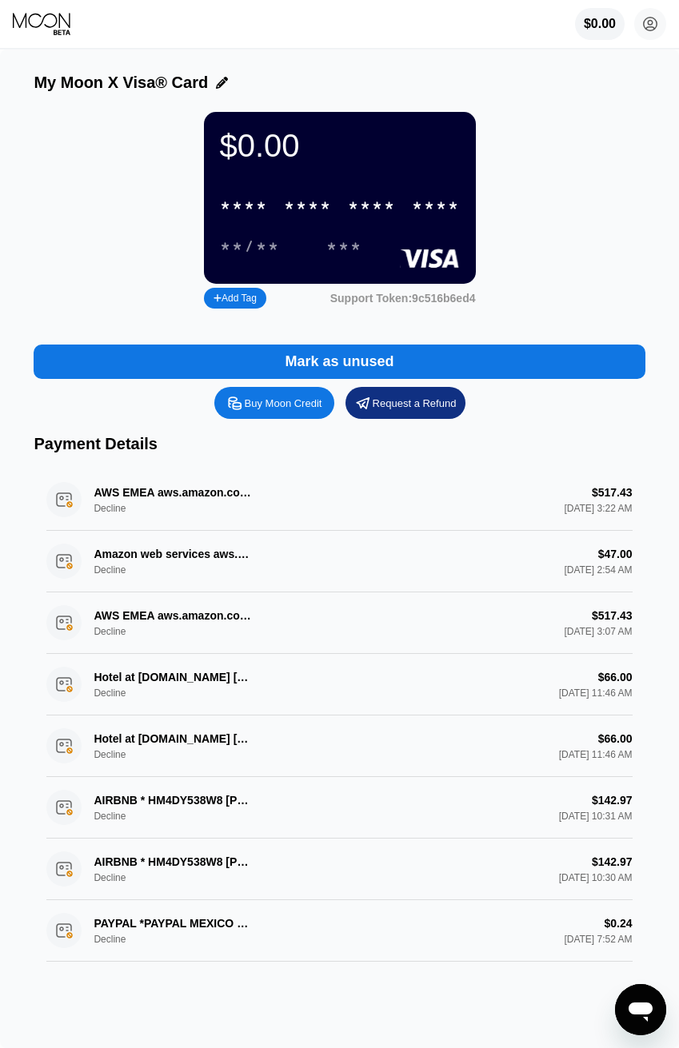
click at [420, 197] on div "* * * * * * * * * * * * ****" at bounding box center [339, 206] width 259 height 33
click at [337, 242] on div "***" at bounding box center [344, 247] width 60 height 26
click at [433, 305] on div "Support Token: 9c516b6ed4" at bounding box center [403, 298] width 146 height 13
click at [415, 206] on div "****" at bounding box center [436, 207] width 48 height 18
click at [417, 212] on div "****" at bounding box center [436, 207] width 48 height 18
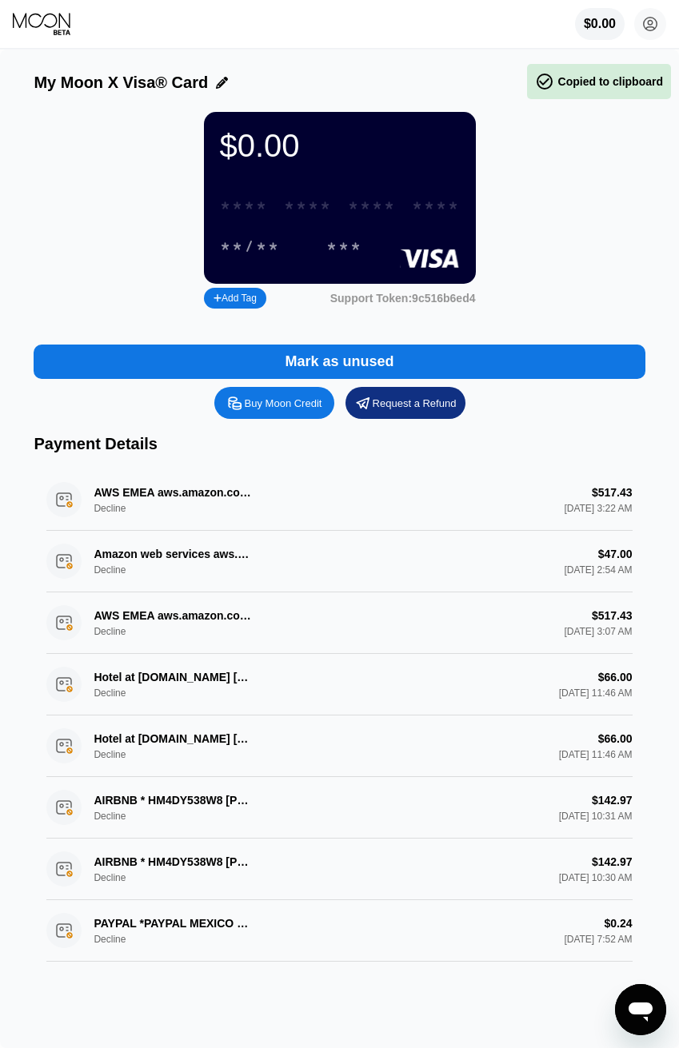
click at [423, 214] on div "****" at bounding box center [436, 207] width 48 height 18
click at [597, 509] on div "AWS EMEA aws.amazon.coLU Decline $517.43 [DATE] 3:22 AM" at bounding box center [338, 500] width 585 height 62
click at [226, 497] on div "AWS EMEA aws.amazon.coLU Decline $517.43 [DATE] 3:22 AM" at bounding box center [338, 500] width 585 height 62
click at [499, 634] on div "AWS EMEA aws.amazon.coLU Decline $517.43 [DATE] 3:07 AM" at bounding box center [338, 624] width 585 height 62
click at [182, 625] on div "AWS EMEA aws.amazon.coLU Decline $517.43 [DATE] 3:07 AM" at bounding box center [338, 624] width 585 height 62
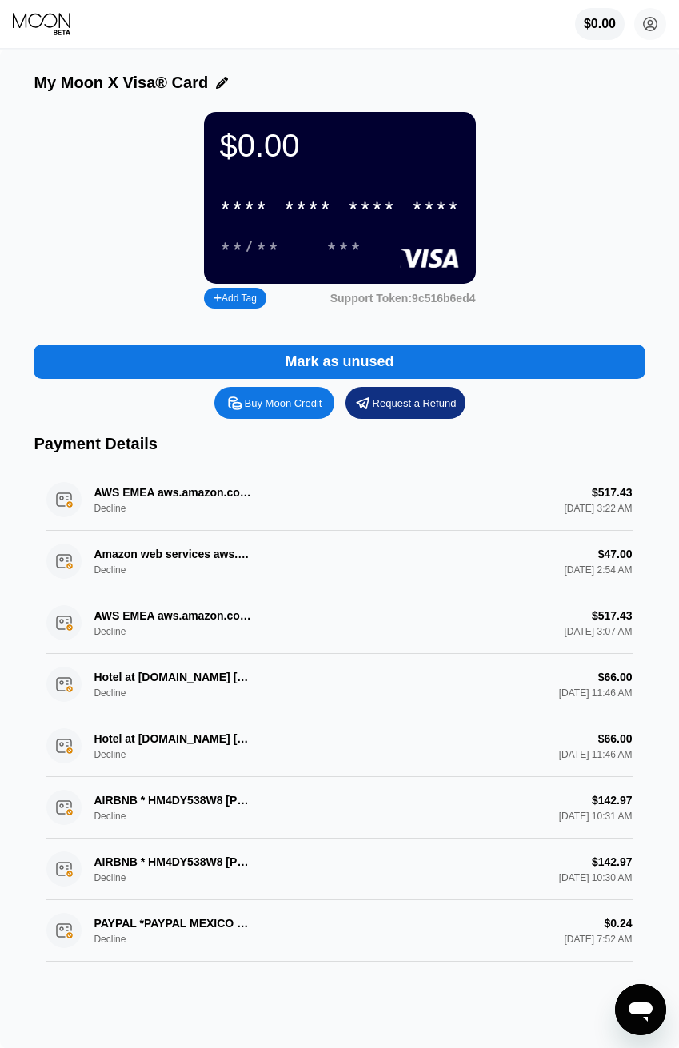
click at [161, 637] on div "AWS EMEA aws.amazon.coLU Decline $517.43 [DATE] 3:07 AM" at bounding box center [338, 624] width 585 height 62
click at [151, 697] on div "Hotel at [DOMAIN_NAME] [GEOGRAPHIC_DATA] Decline $66.00 [DATE] 11:46 AM" at bounding box center [338, 685] width 585 height 62
drag, startPoint x: 142, startPoint y: 895, endPoint x: 170, endPoint y: 652, distance: 244.7
click at [170, 652] on div "AWS EMEA aws.amazon.coLU Decline $517.43 [DATE] 3:22 AM Amazon web services aws…" at bounding box center [339, 725] width 611 height 513
drag, startPoint x: 158, startPoint y: 753, endPoint x: 158, endPoint y: 790, distance: 37.6
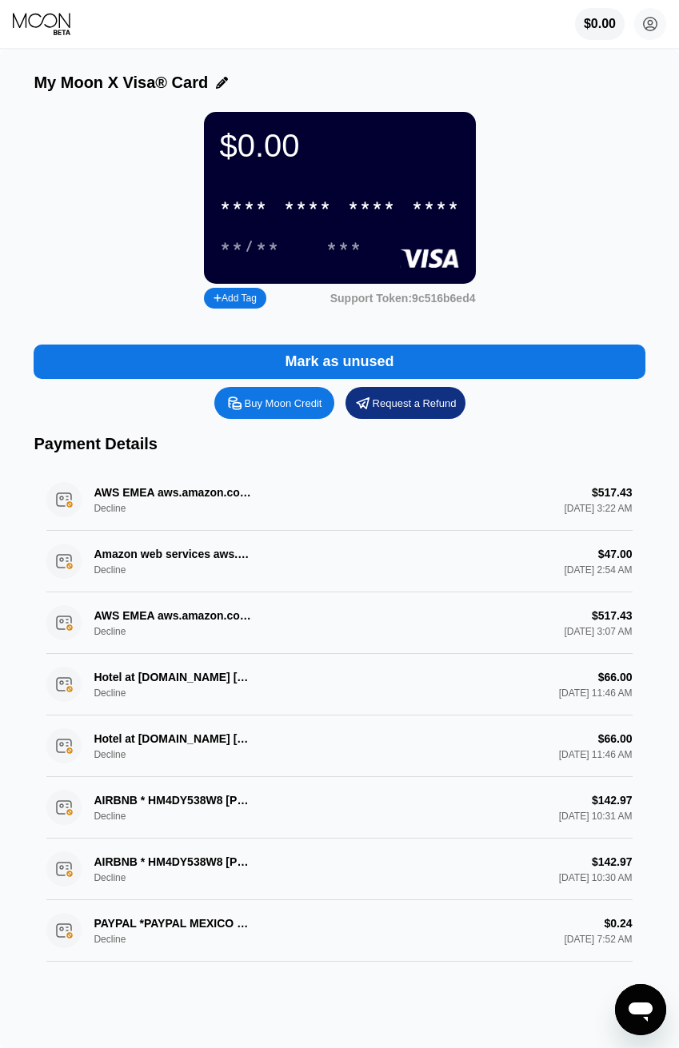
click at [158, 790] on div "AWS EMEA aws.amazon.coLU Decline $517.43 [DATE] 3:22 AM Amazon web services aws…" at bounding box center [339, 725] width 611 height 513
click at [249, 603] on div "AWS EMEA aws.amazon.coLU Decline $517.43 [DATE] 3:22 AM Amazon web services aws…" at bounding box center [339, 725] width 611 height 513
click at [377, 360] on div "Mark as unused" at bounding box center [339, 362] width 109 height 18
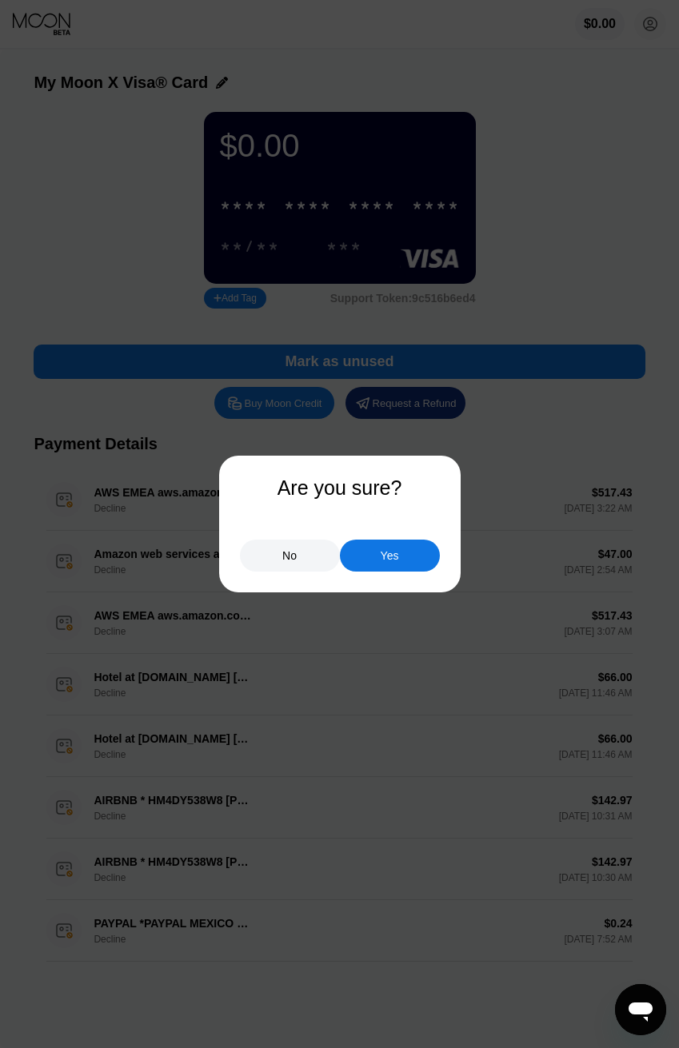
click at [369, 553] on div "Yes" at bounding box center [390, 556] width 100 height 32
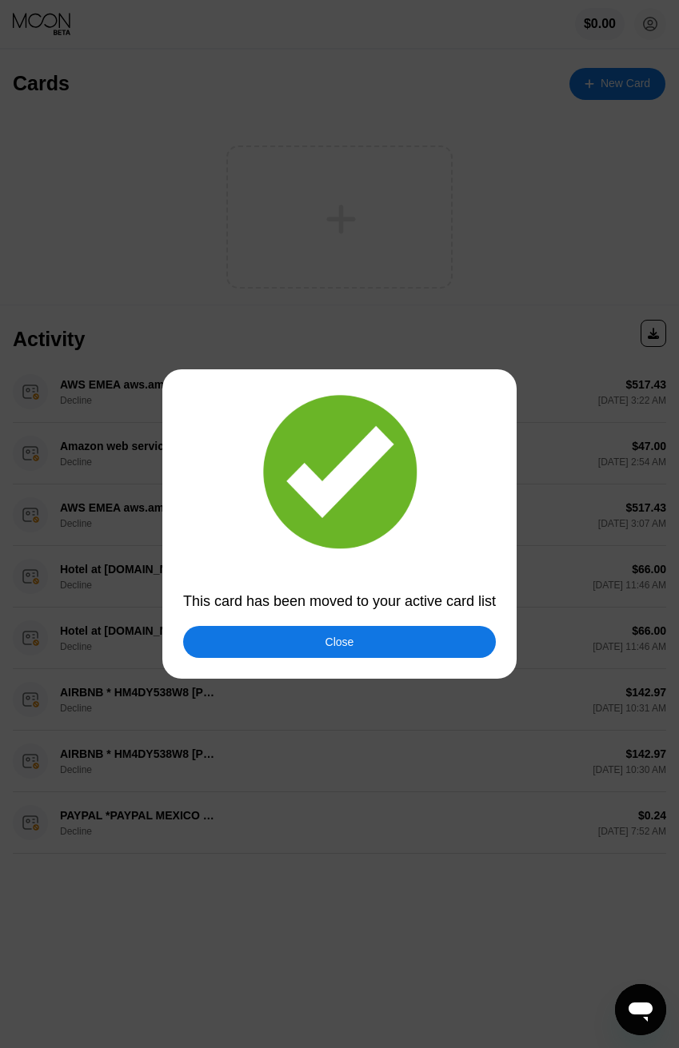
click at [315, 643] on div "Close" at bounding box center [339, 642] width 313 height 32
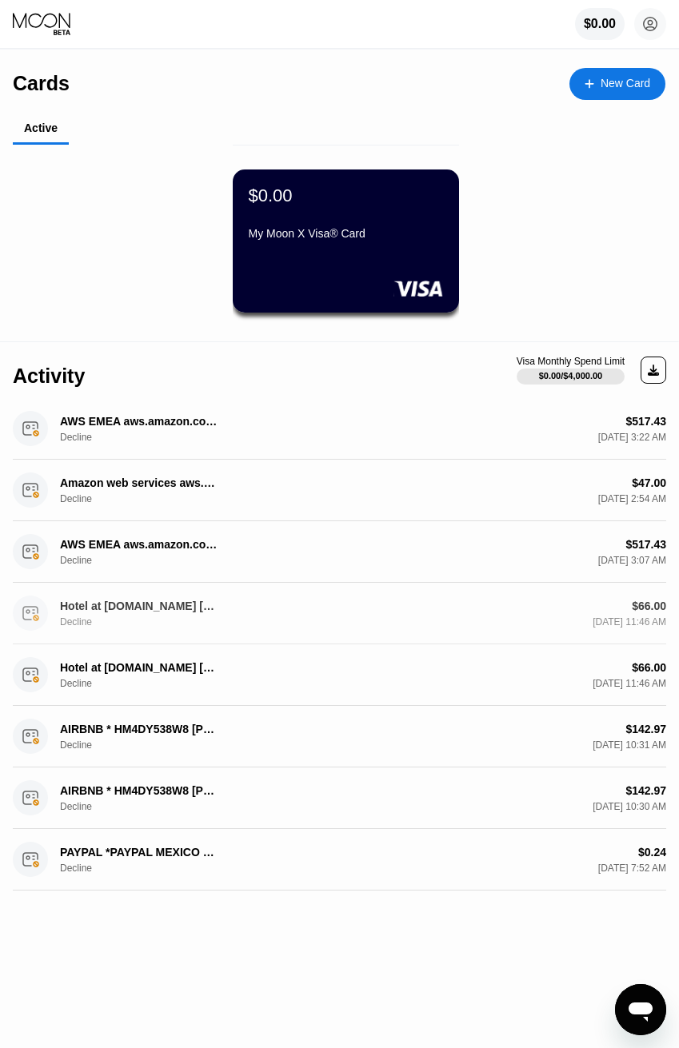
click at [355, 275] on div "$0.00 My Moon X Visa® Card" at bounding box center [346, 241] width 226 height 143
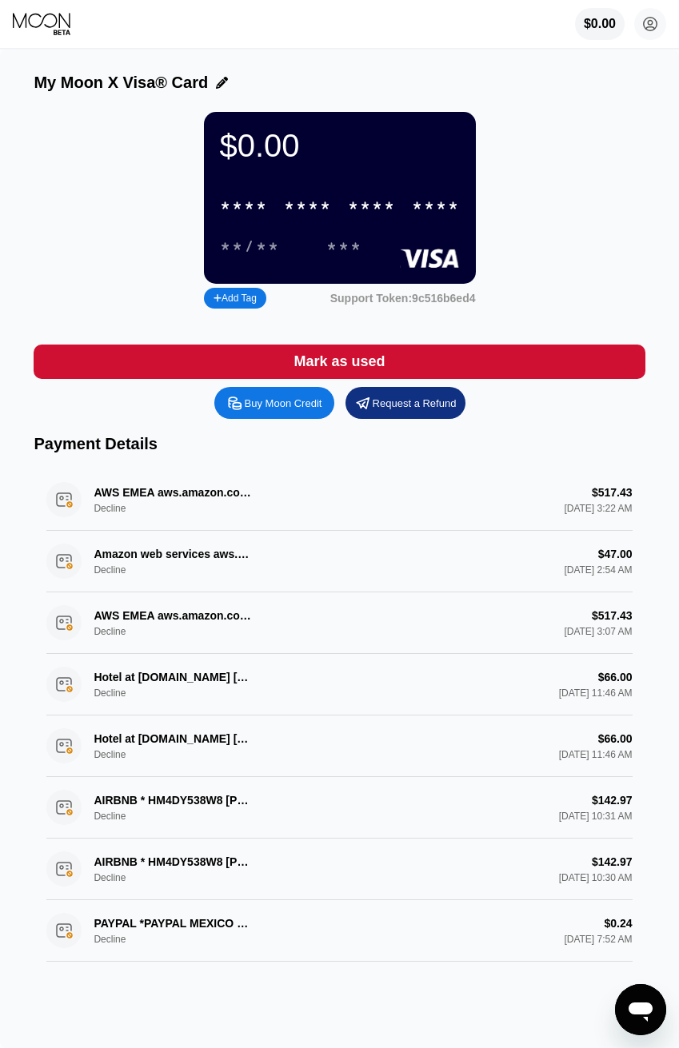
click at [448, 373] on div "Mark as used" at bounding box center [339, 362] width 611 height 34
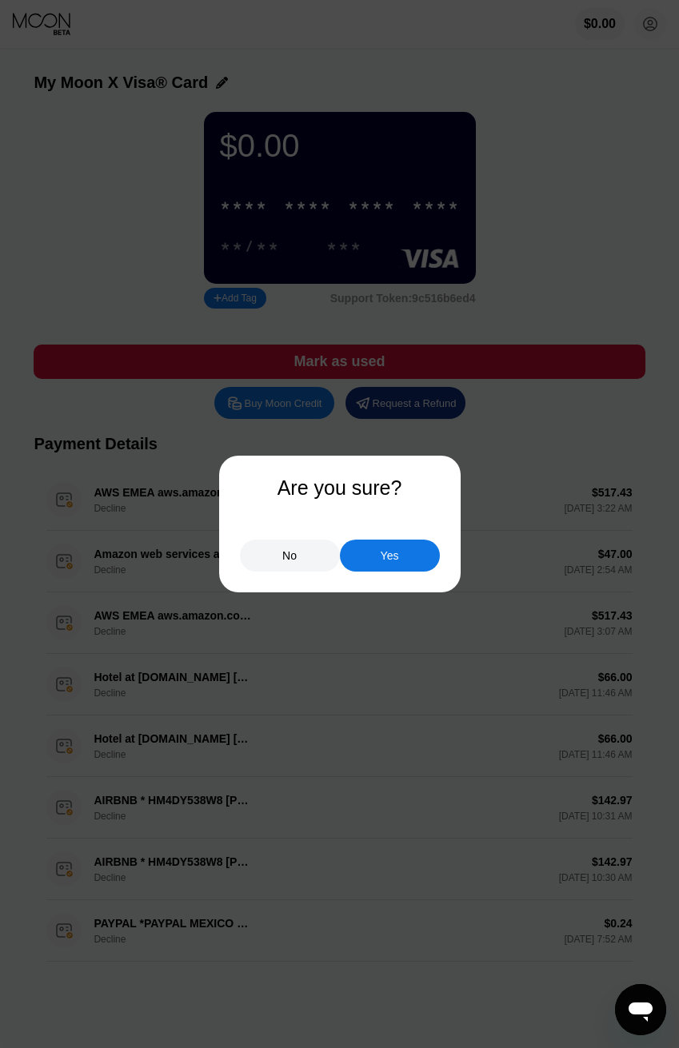
click at [409, 573] on div at bounding box center [339, 524] width 679 height 1048
click at [405, 565] on div "Yes" at bounding box center [390, 556] width 100 height 32
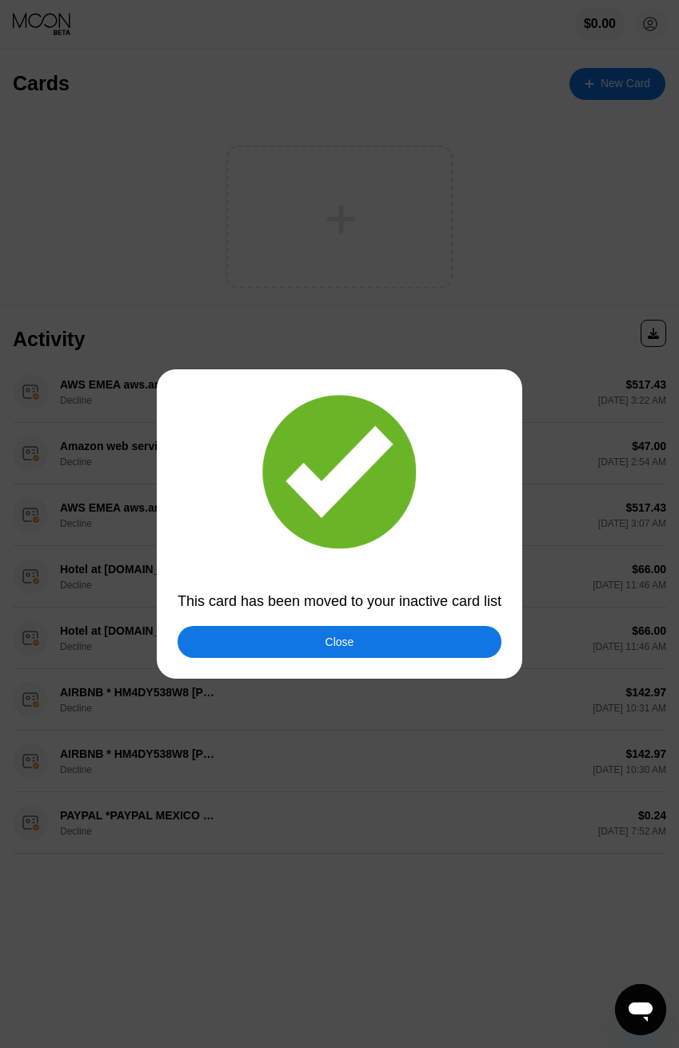
click at [352, 654] on div "Close" at bounding box center [340, 642] width 324 height 32
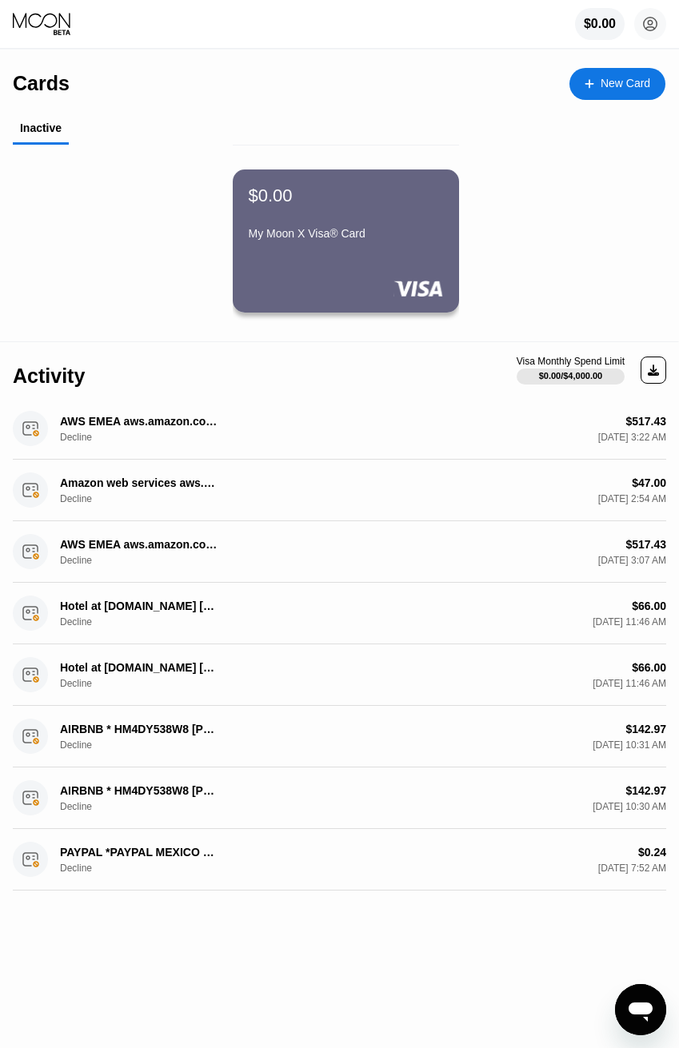
click at [401, 204] on div "$0.00" at bounding box center [346, 196] width 194 height 21
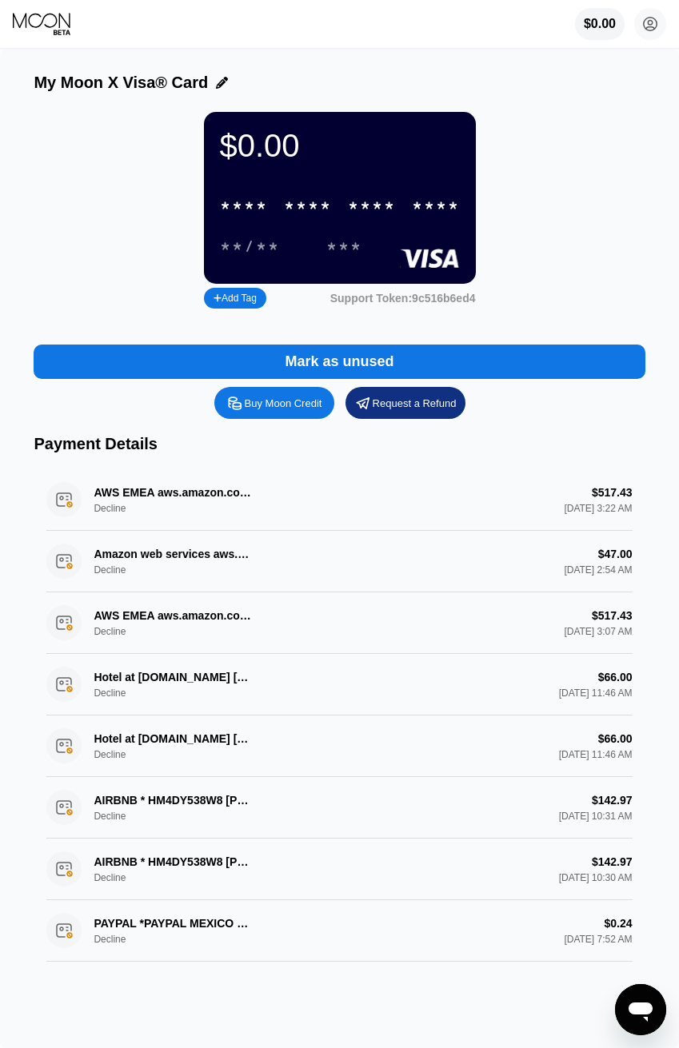
click at [390, 154] on div "$0.00 * * * * * * * * * * * * **** **/** ***" at bounding box center [340, 198] width 272 height 172
